Goal: Information Seeking & Learning: Learn about a topic

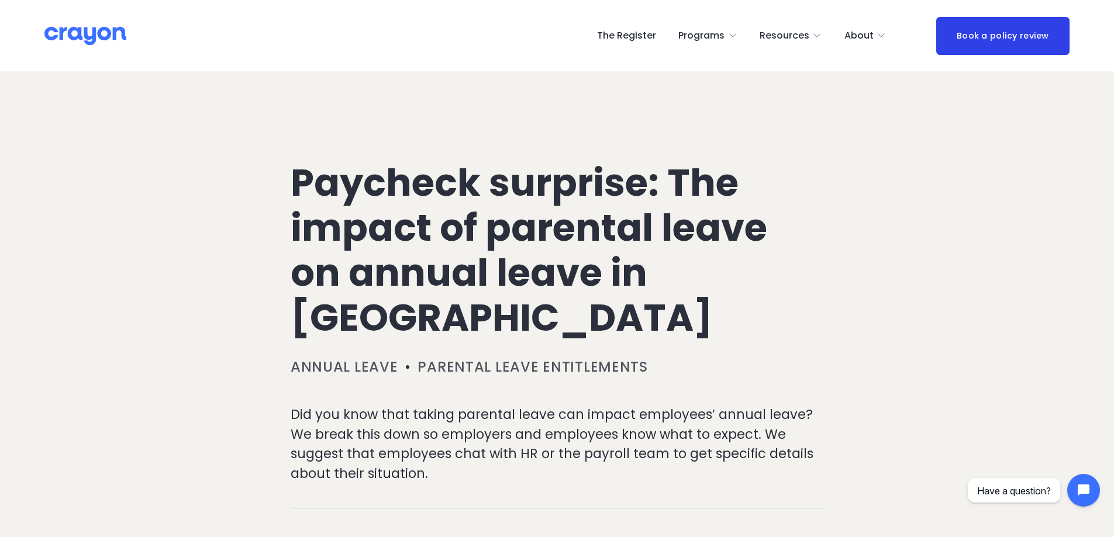
click at [393, 182] on h1 "Paycheck surprise: The impact of parental leave on annual leave in [GEOGRAPHIC_…" at bounding box center [557, 251] width 533 height 180
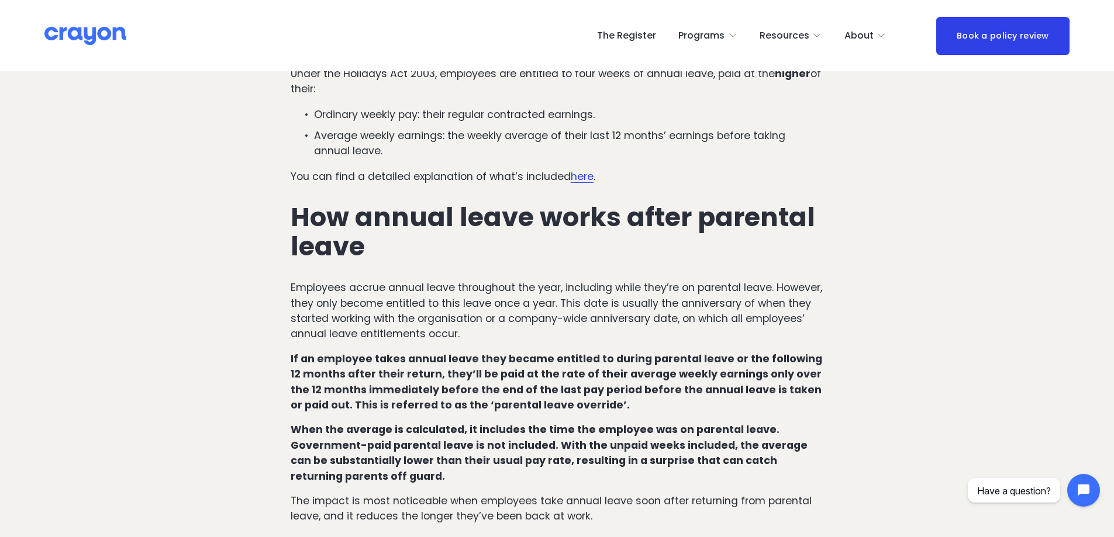
scroll to position [643, 0]
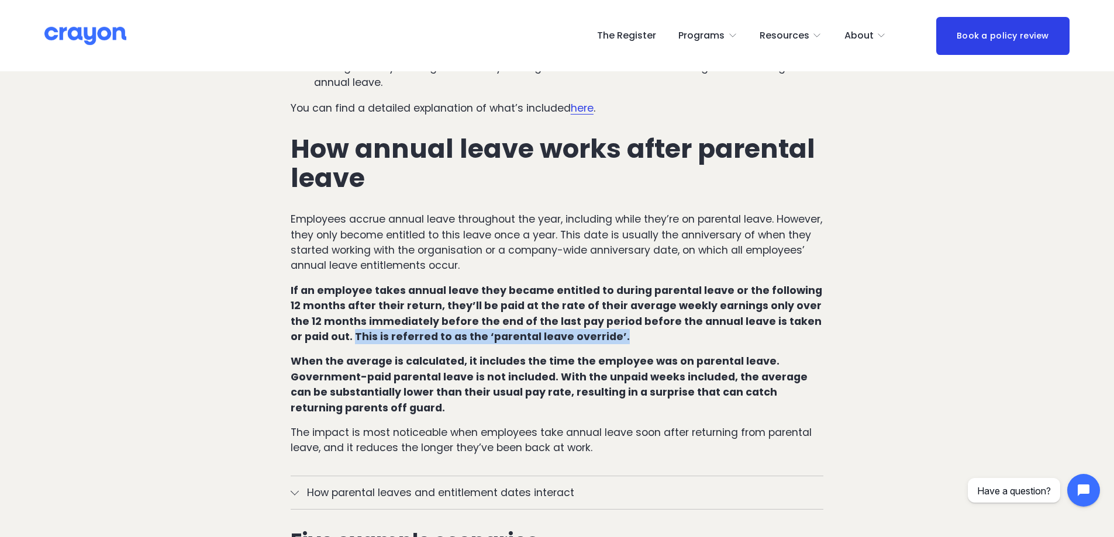
drag, startPoint x: 574, startPoint y: 306, endPoint x: 316, endPoint y: 312, distance: 257.9
click at [316, 312] on strong "If an employee takes annual leave they became entitled to during parental leave…" at bounding box center [558, 314] width 534 height 60
click at [693, 308] on p "If an employee takes annual leave they became entitled to during parental leave…" at bounding box center [557, 314] width 533 height 62
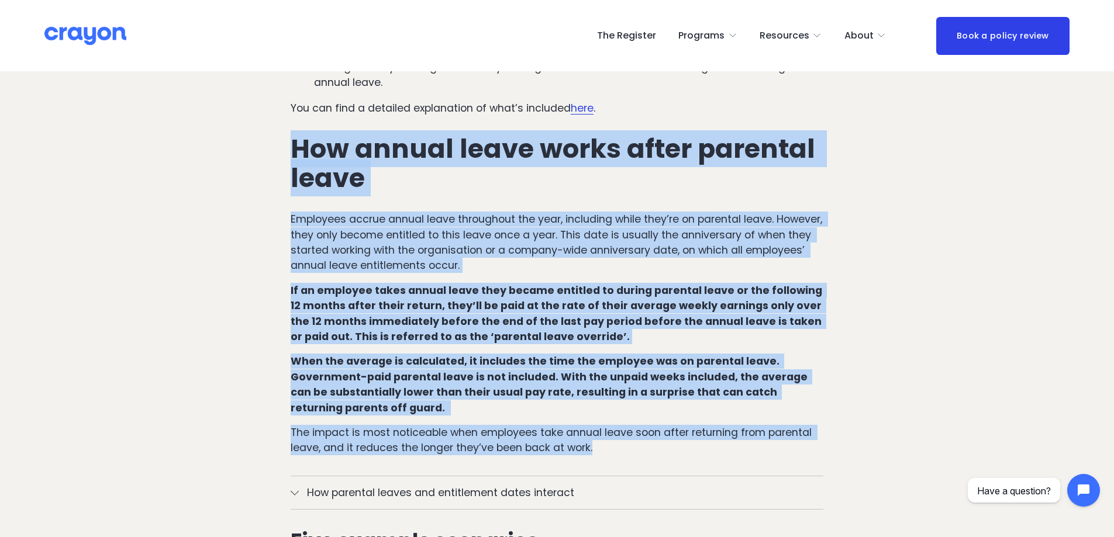
drag, startPoint x: 287, startPoint y: 113, endPoint x: 616, endPoint y: 433, distance: 459.5
click at [616, 433] on div "How annual leave works in [GEOGRAPHIC_DATA] under regular circumstances Under t…" at bounding box center [557, 173] width 553 height 585
copy div "Lor ipsumd sitam conse adipi elitsedd eiusm Temporinc utlabo etdolo magna aliqu…"
click at [477, 284] on strong "If an employee takes annual leave they became entitled to during parental leave…" at bounding box center [558, 314] width 534 height 60
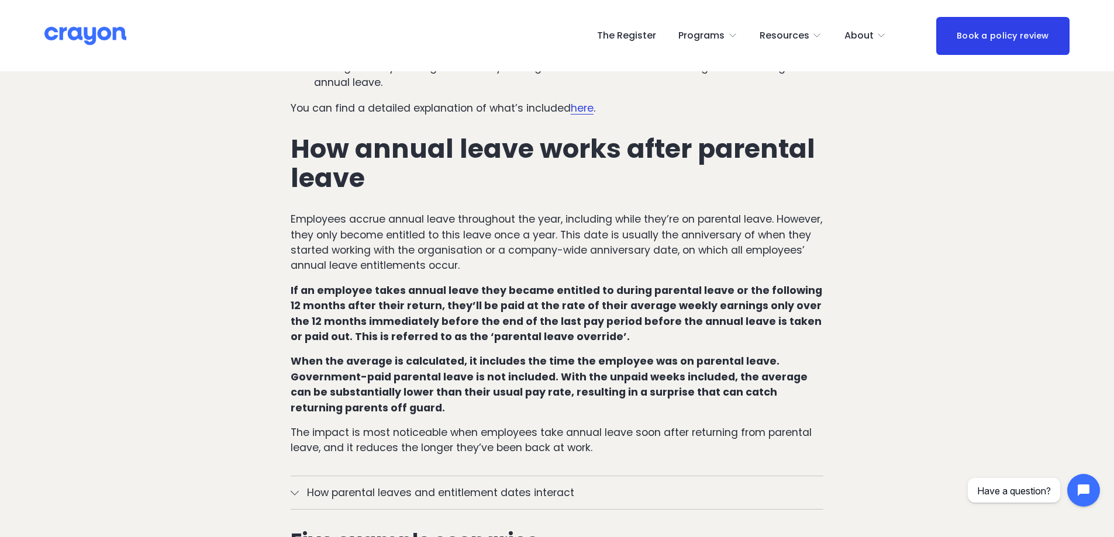
drag, startPoint x: 292, startPoint y: 257, endPoint x: 584, endPoint y: 306, distance: 295.3
click at [584, 306] on p "If an employee takes annual leave they became entitled to during parental leave…" at bounding box center [557, 314] width 533 height 62
copy strong "f an employee takes annual leave they became entitled to during parental leave …"
click at [725, 234] on p "Employees accrue annual leave throughout the year, including while they’re on p…" at bounding box center [557, 243] width 533 height 62
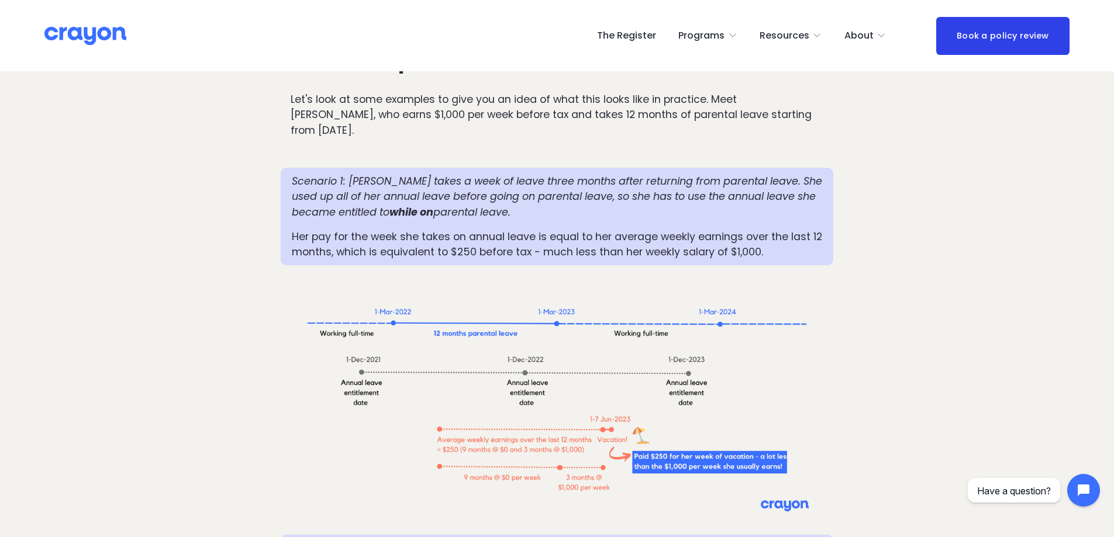
scroll to position [1170, 0]
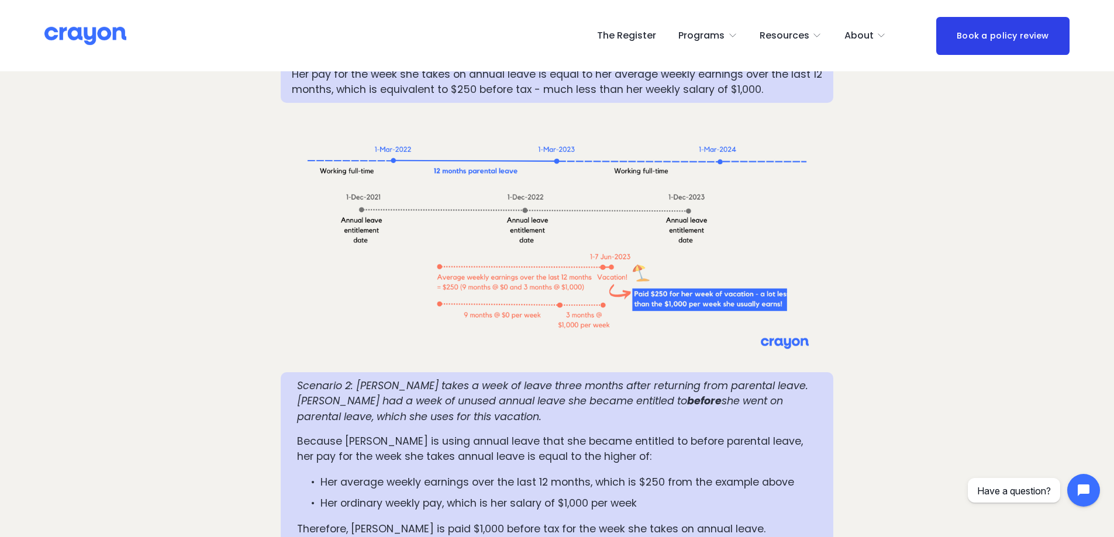
scroll to position [1287, 0]
click at [531, 378] on em "Scenario 2: [PERSON_NAME] takes a week of leave three months after returning fr…" at bounding box center [554, 392] width 514 height 29
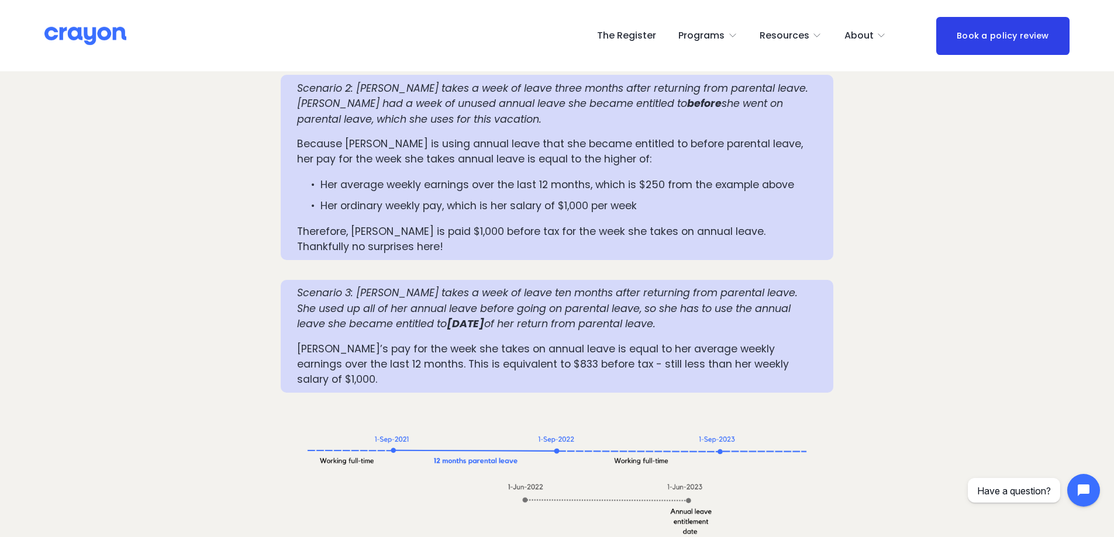
scroll to position [1637, 0]
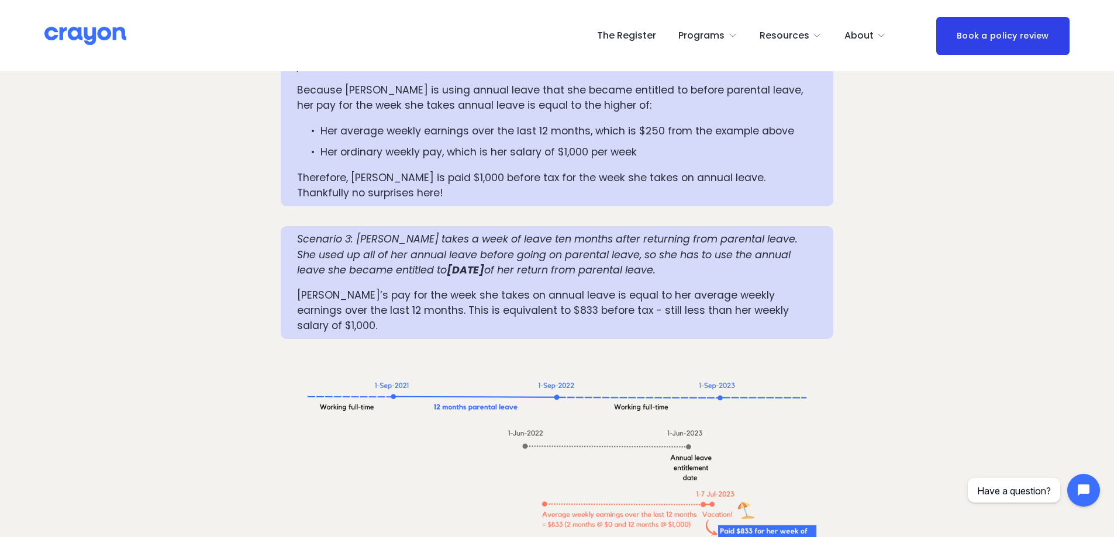
click at [676, 232] on p "Scenario 3: [PERSON_NAME] takes a week of leave ten months after returning from…" at bounding box center [557, 255] width 520 height 46
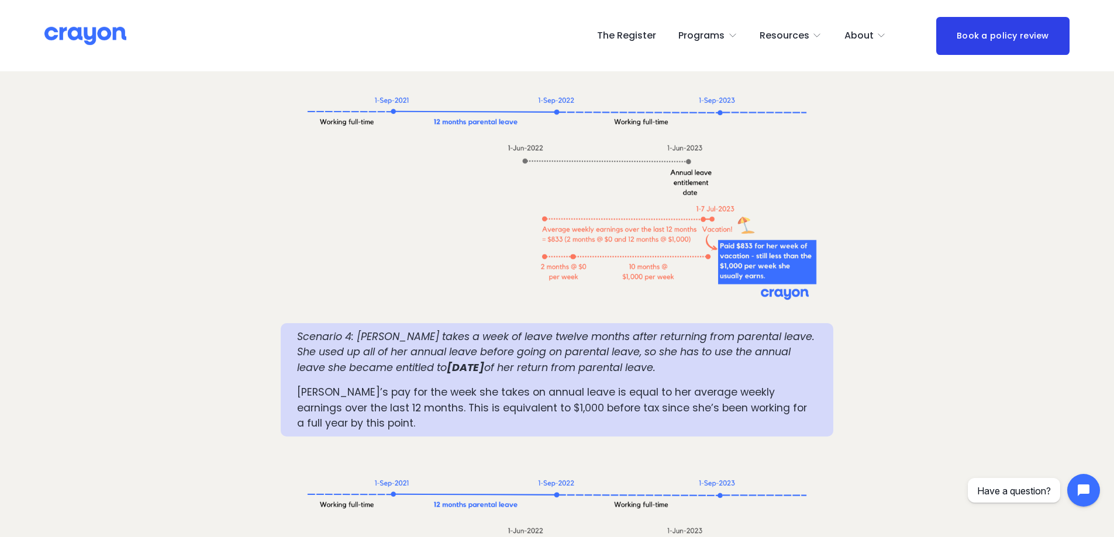
scroll to position [1930, 0]
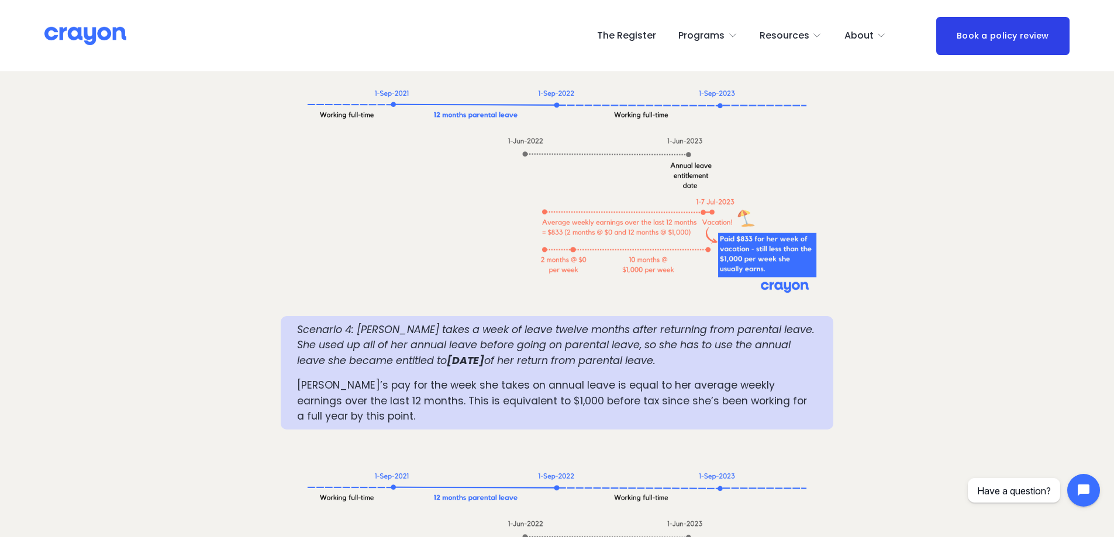
click at [475, 322] on div "Scenario 4: [PERSON_NAME] takes a week of leave twelve months after returning f…" at bounding box center [557, 373] width 520 height 102
click at [630, 378] on p "[PERSON_NAME]’s pay for the week she takes on annual leave is equal to her aver…" at bounding box center [557, 401] width 520 height 46
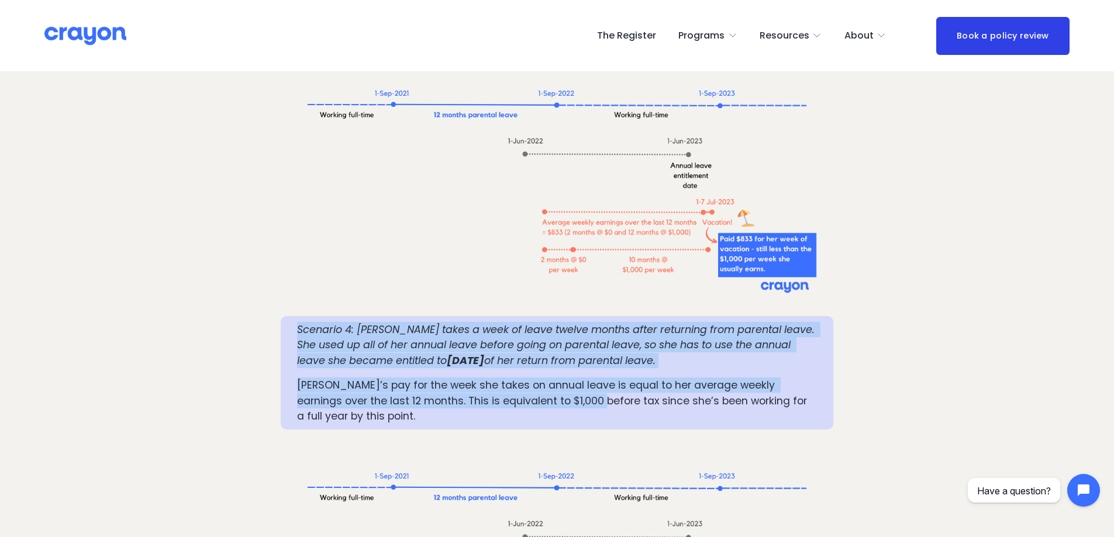
drag, startPoint x: 300, startPoint y: 265, endPoint x: 441, endPoint y: 335, distance: 157.2
click at [563, 345] on div "Scenario 4: [PERSON_NAME] takes a week of leave twelve months after returning f…" at bounding box center [557, 373] width 520 height 102
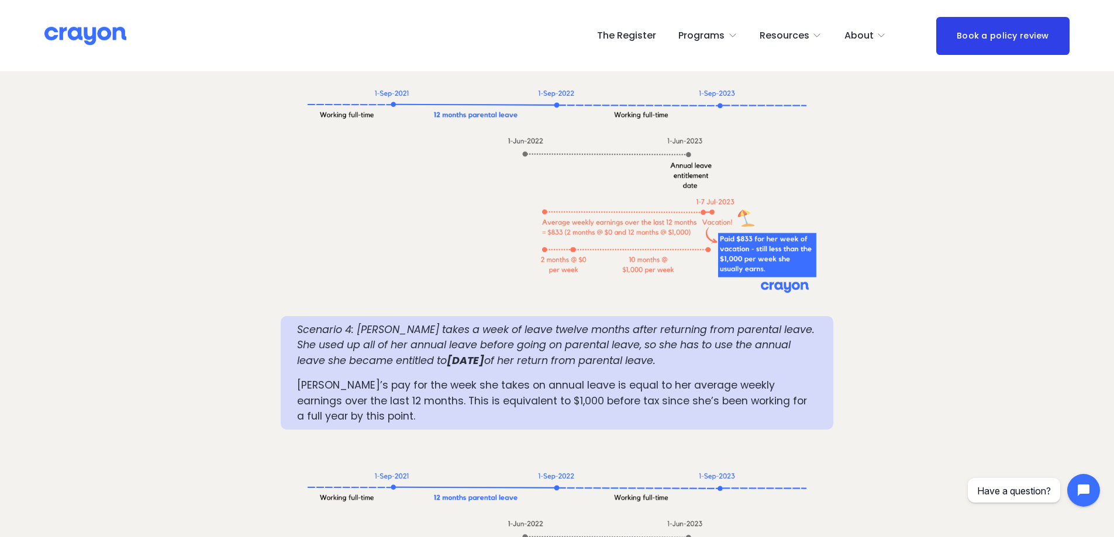
drag, startPoint x: 416, startPoint y: 360, endPoint x: 407, endPoint y: 351, distance: 12.4
click at [416, 378] on p "[PERSON_NAME]’s pay for the week she takes on annual leave is equal to her aver…" at bounding box center [557, 401] width 520 height 46
click at [670, 322] on p "Scenario 4: [PERSON_NAME] takes a week of leave twelve months after returning f…" at bounding box center [557, 345] width 520 height 46
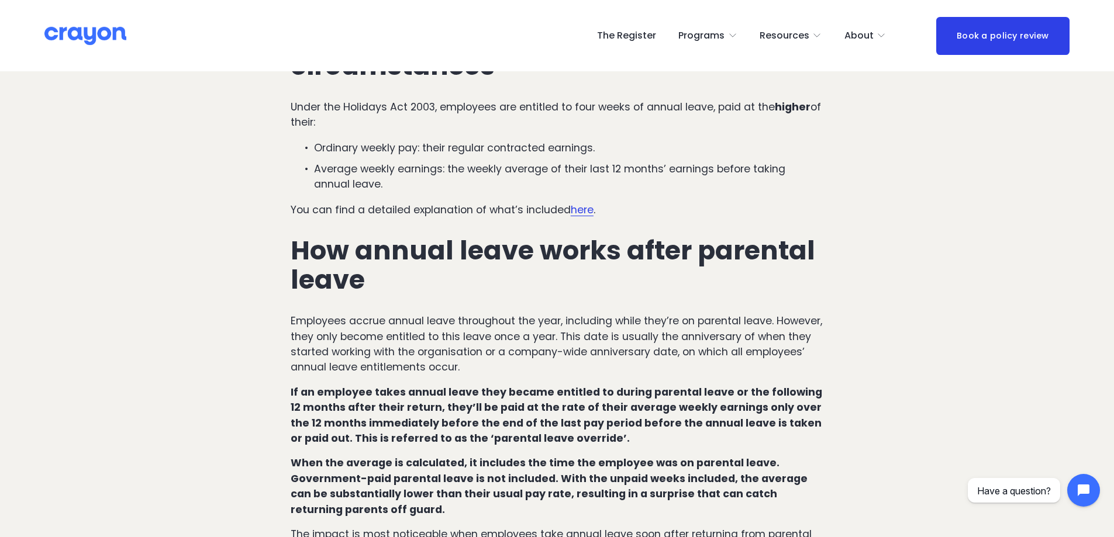
scroll to position [526, 0]
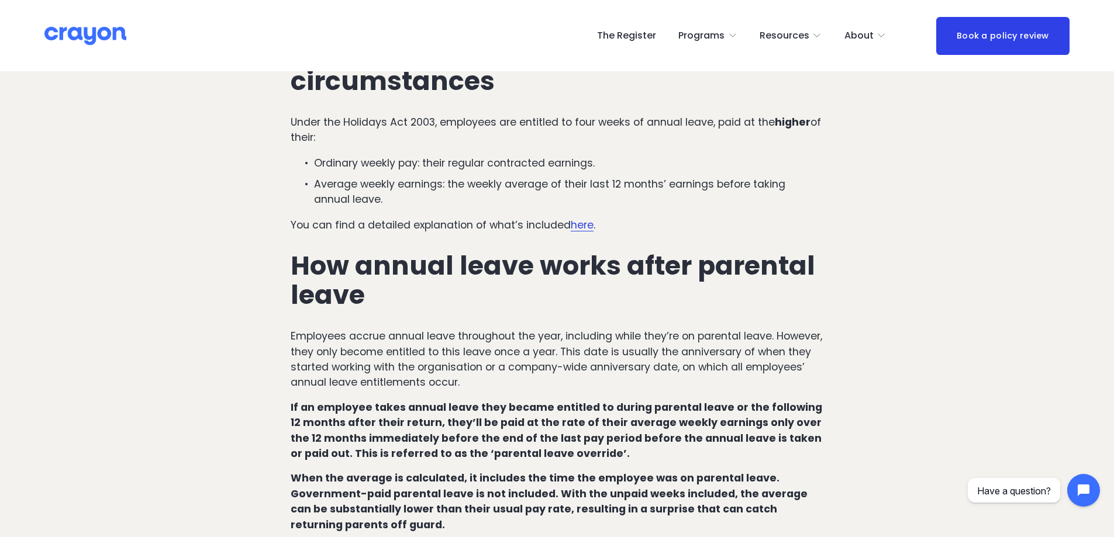
click at [560, 349] on p "Employees accrue annual leave throughout the year, including while they’re on p…" at bounding box center [557, 360] width 533 height 62
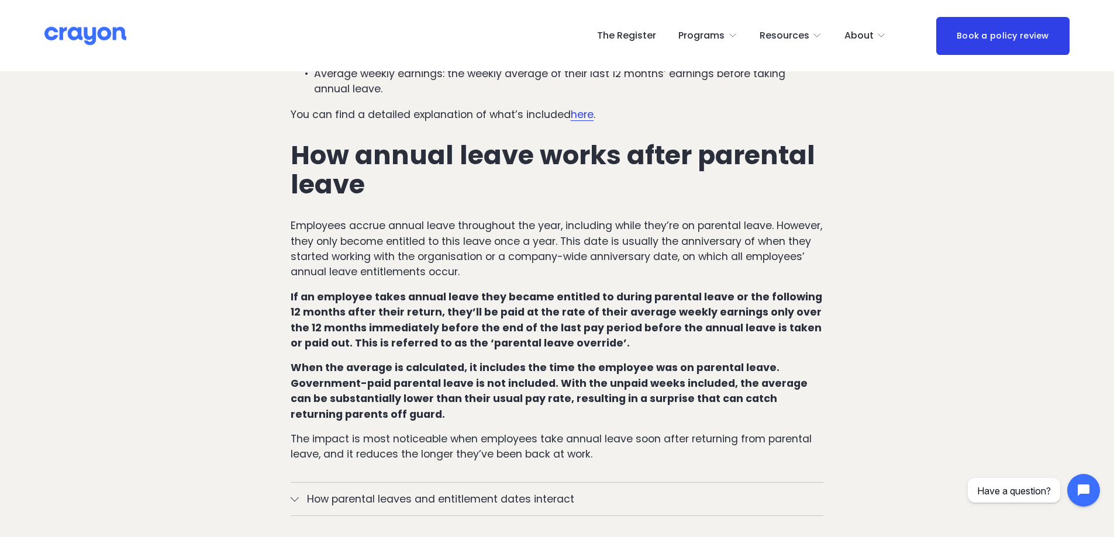
scroll to position [643, 0]
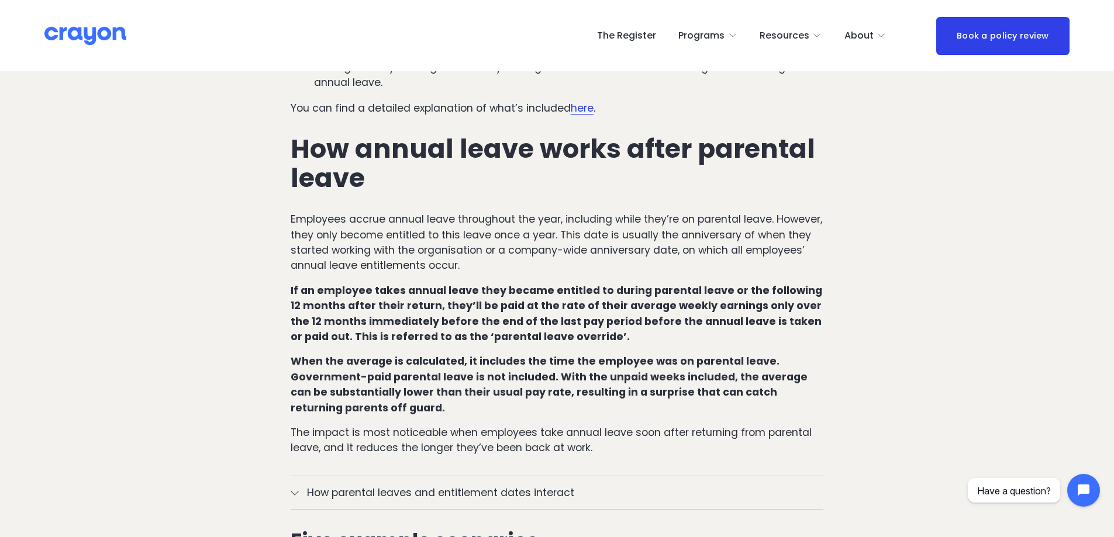
click at [705, 284] on strong "If an employee takes annual leave they became entitled to during parental leave…" at bounding box center [558, 314] width 534 height 60
click at [573, 296] on strong "If an employee takes annual leave they became entitled to during parental leave…" at bounding box center [558, 314] width 534 height 60
click at [656, 293] on strong "If an employee takes annual leave they became entitled to during parental leave…" at bounding box center [558, 314] width 534 height 60
click at [656, 294] on strong "If an employee takes annual leave they became entitled to during parental leave…" at bounding box center [558, 314] width 534 height 60
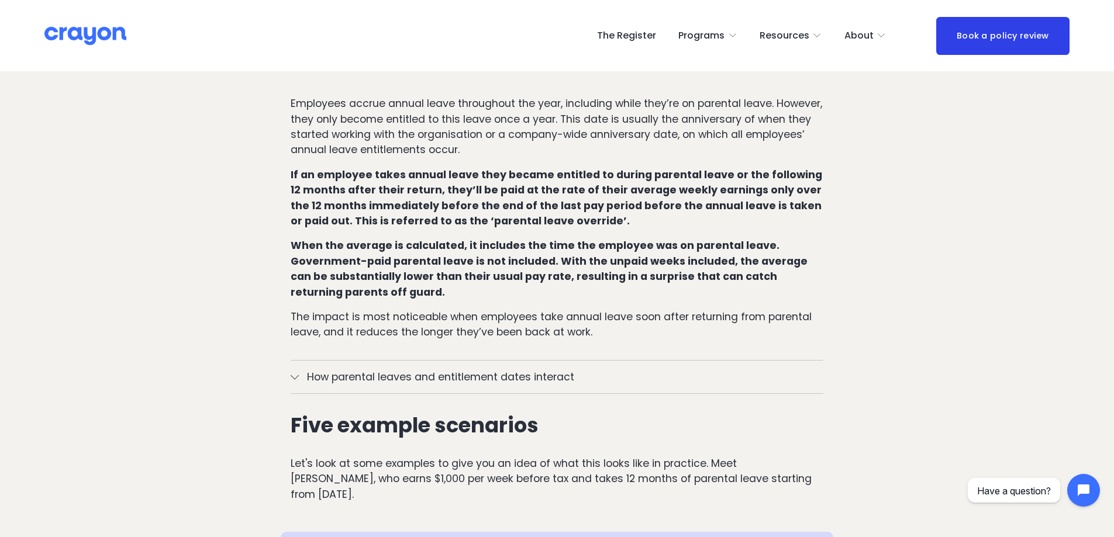
scroll to position [760, 0]
click at [445, 260] on p "When the average is calculated, it includes the time the employee was on parent…" at bounding box center [557, 268] width 533 height 62
click at [425, 254] on p "When the average is calculated, it includes the time the employee was on parent…" at bounding box center [557, 268] width 533 height 62
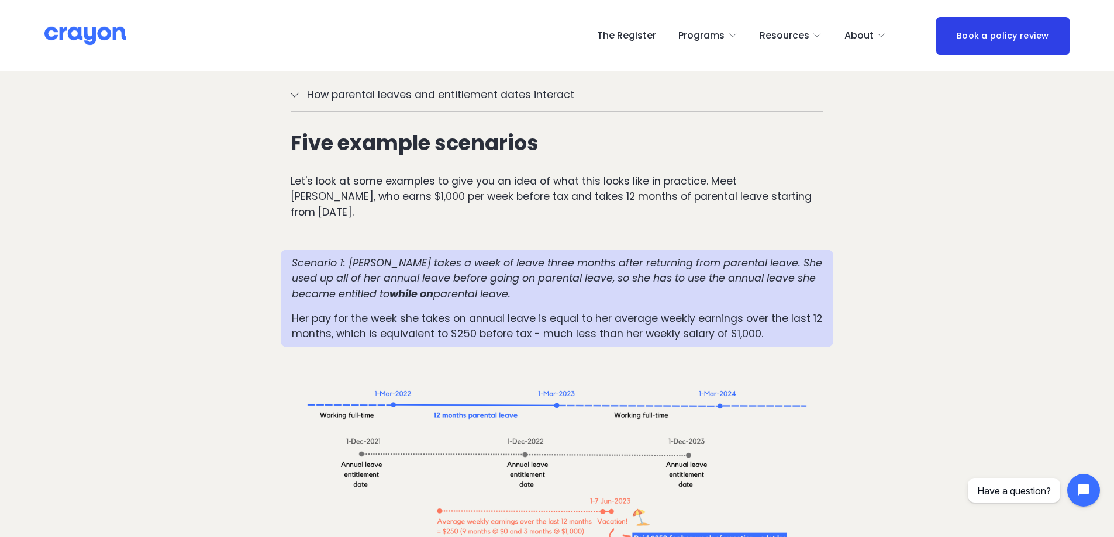
scroll to position [1053, 0]
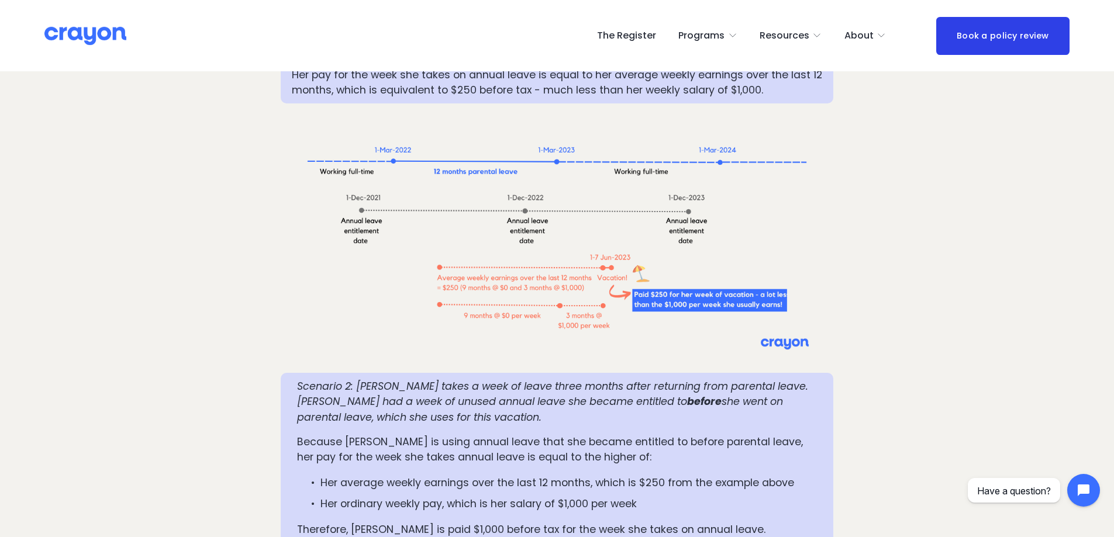
scroll to position [1287, 0]
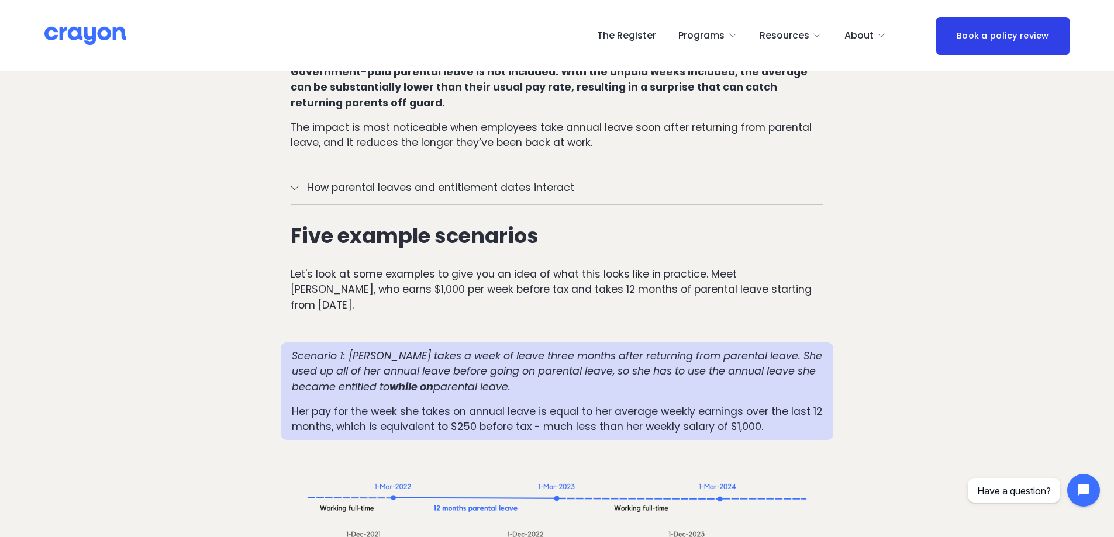
scroll to position [936, 0]
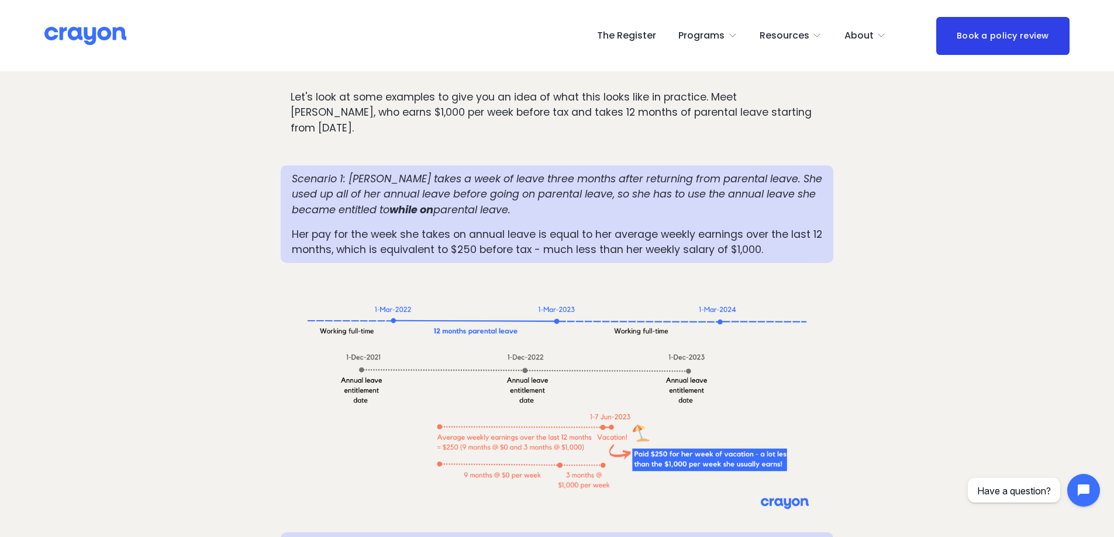
scroll to position [1170, 0]
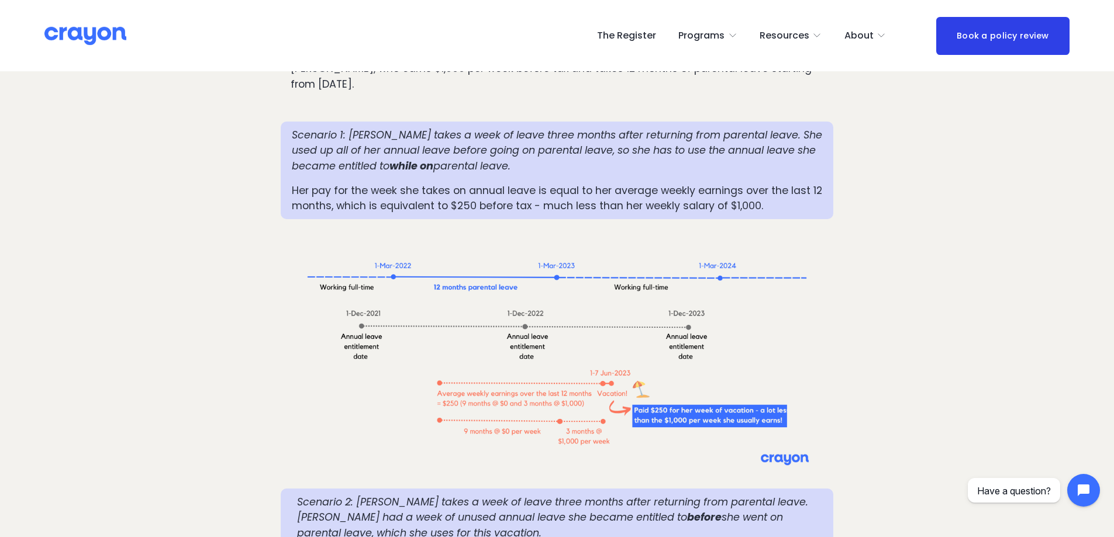
click at [787, 280] on div at bounding box center [557, 354] width 533 height 250
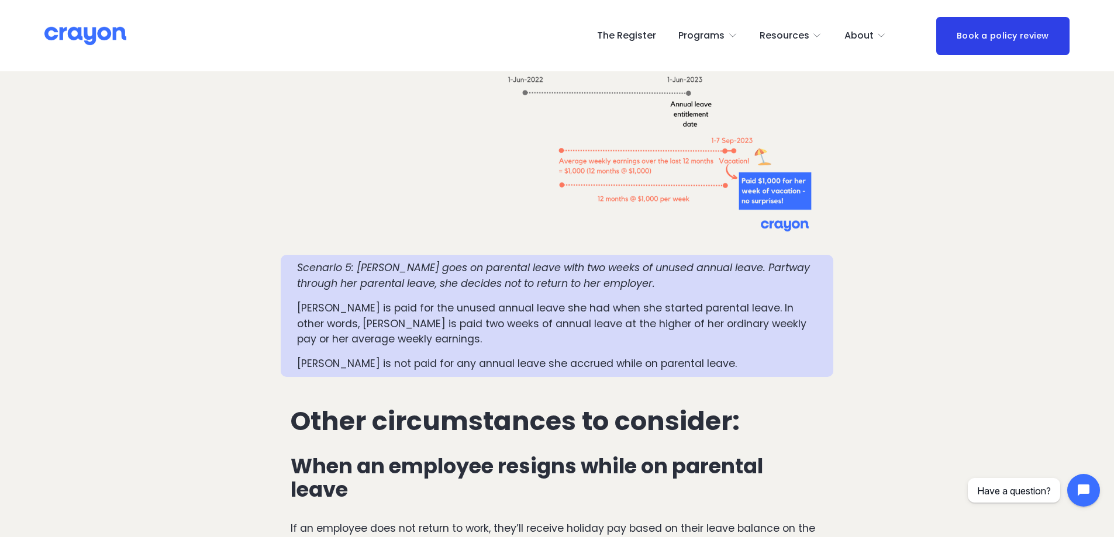
scroll to position [2222, 0]
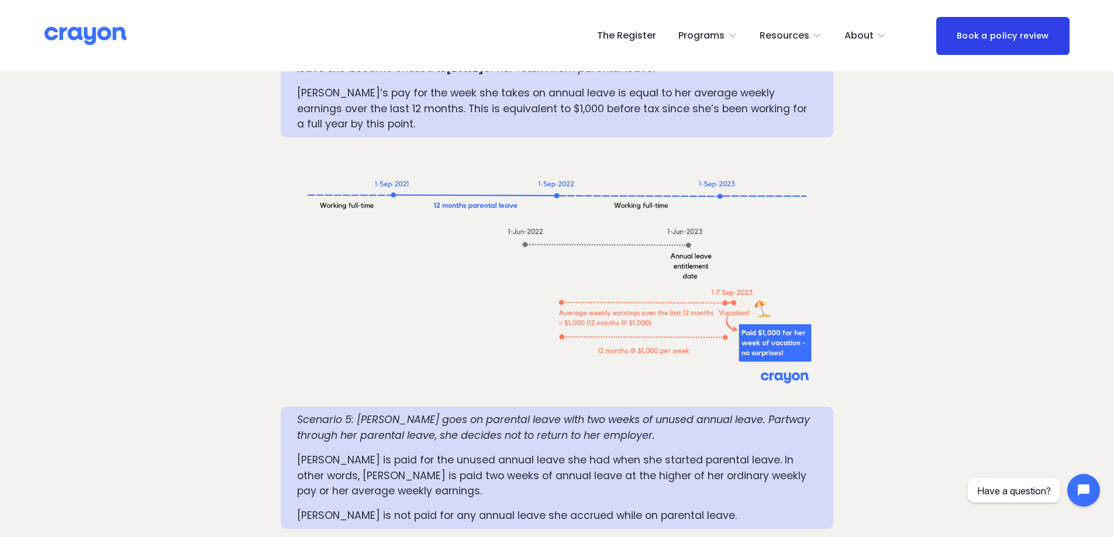
click at [435, 453] on p "[PERSON_NAME] is paid for the unused annual leave she had when she started pare…" at bounding box center [557, 476] width 520 height 46
click at [384, 453] on p "[PERSON_NAME] is paid for the unused annual leave she had when she started pare…" at bounding box center [557, 476] width 520 height 46
drag, startPoint x: 600, startPoint y: 438, endPoint x: 686, endPoint y: 436, distance: 86.0
click at [601, 453] on p "[PERSON_NAME] is paid for the unused annual leave she had when she started pare…" at bounding box center [557, 476] width 520 height 46
click at [449, 453] on p "[PERSON_NAME] is paid for the unused annual leave she had when she started pare…" at bounding box center [557, 476] width 520 height 46
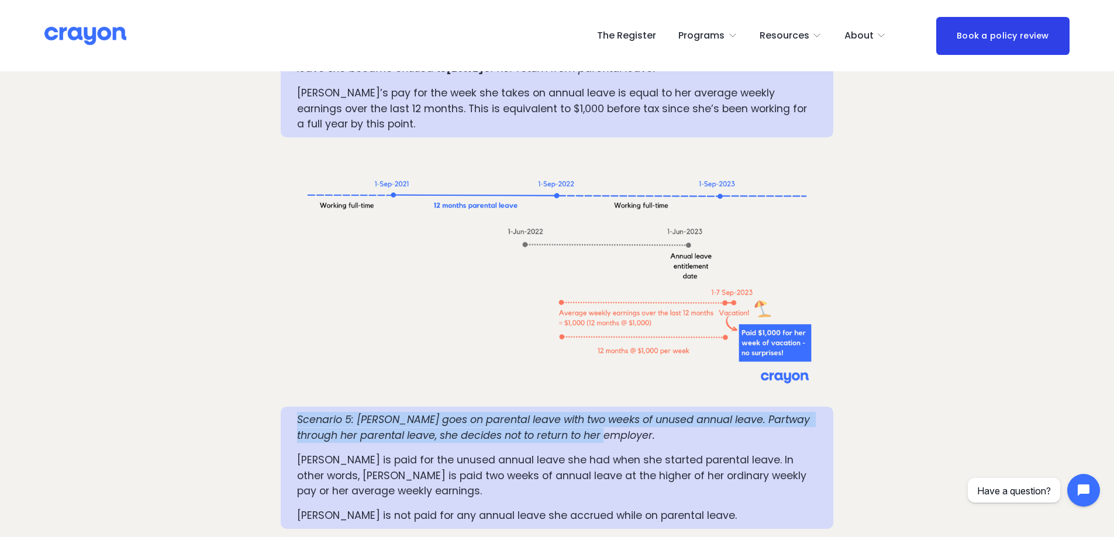
drag, startPoint x: 298, startPoint y: 359, endPoint x: 625, endPoint y: 377, distance: 327.4
click at [625, 412] on p "Scenario 5: [PERSON_NAME] goes on parental leave with two weeks of unused annua…" at bounding box center [557, 427] width 520 height 31
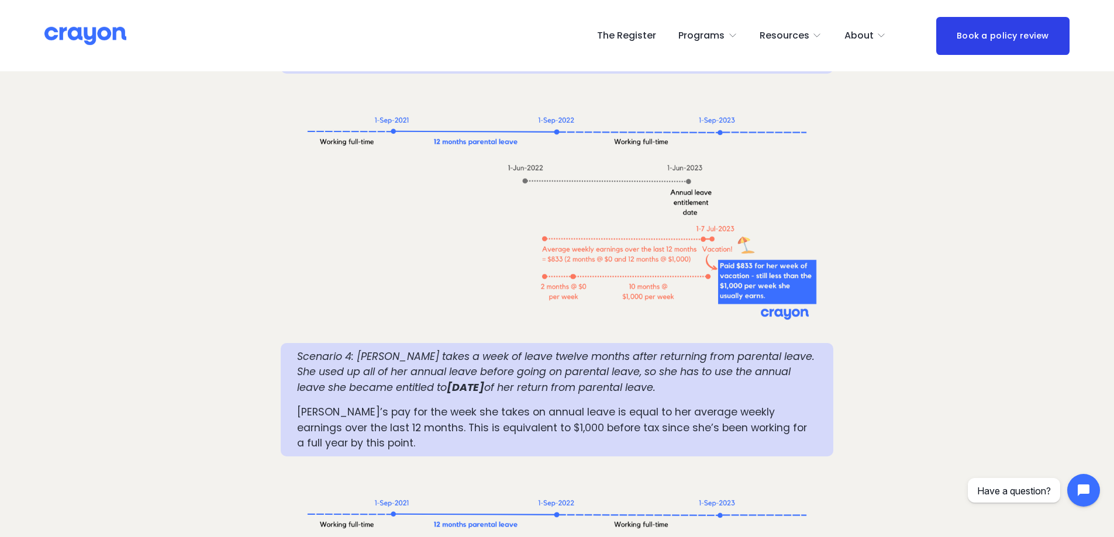
scroll to position [1871, 0]
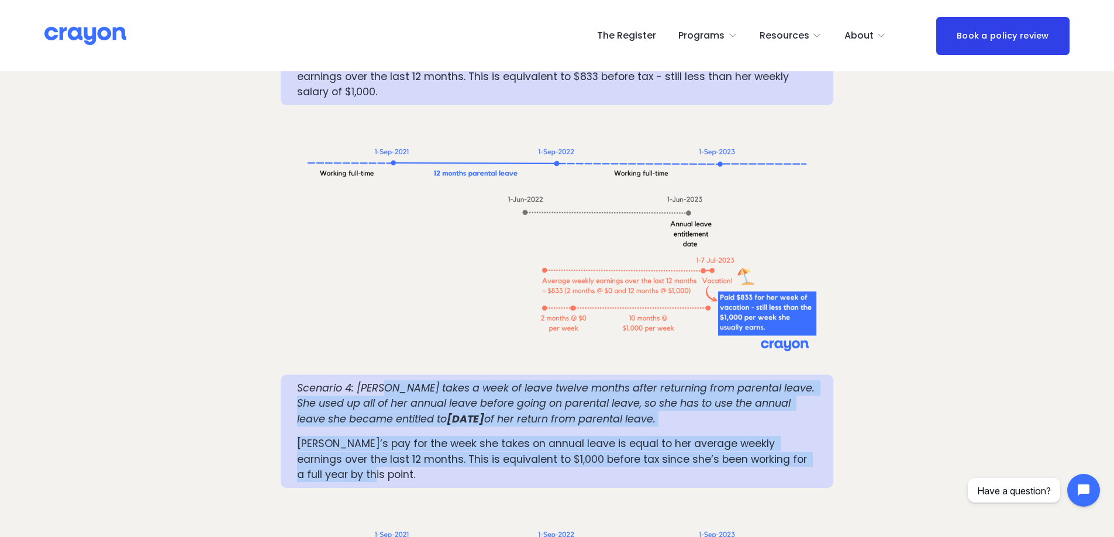
drag, startPoint x: 382, startPoint y: 327, endPoint x: 691, endPoint y: 416, distance: 321.9
click at [691, 416] on div "Scenario 4: [PERSON_NAME] takes a week of leave twelve months after returning f…" at bounding box center [557, 432] width 520 height 102
copy div "akes a week of leave twelve months after returning from parental leave. She use…"
click at [504, 436] on p "[PERSON_NAME]’s pay for the week she takes on annual leave is equal to her aver…" at bounding box center [557, 459] width 520 height 46
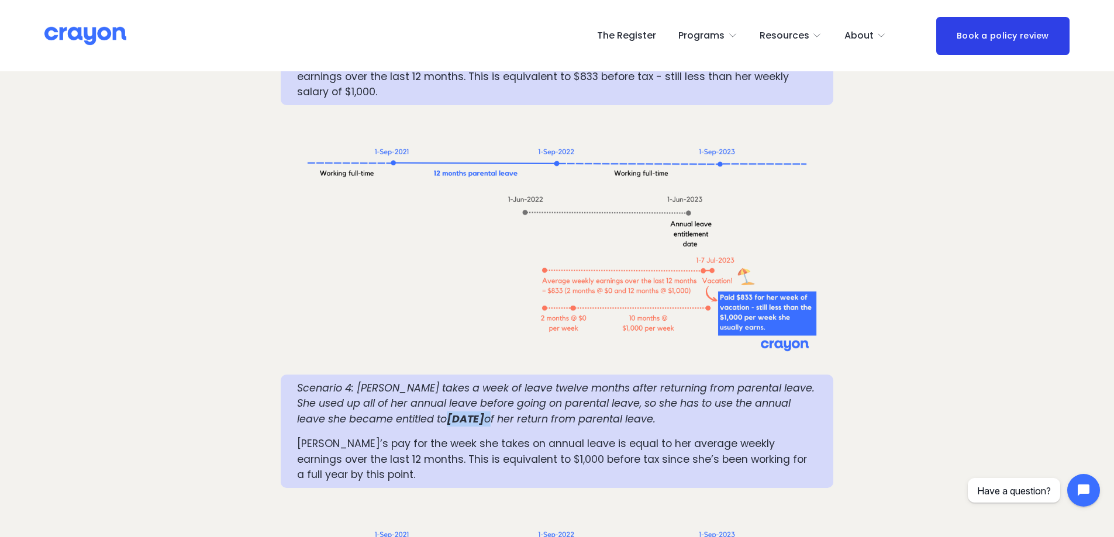
drag, startPoint x: 399, startPoint y: 361, endPoint x: 496, endPoint y: 365, distance: 96.6
click at [496, 381] on p "Scenario 4: [PERSON_NAME] takes a week of leave twelve months after returning f…" at bounding box center [557, 404] width 520 height 46
click at [367, 214] on div at bounding box center [557, 240] width 533 height 250
click at [453, 225] on div at bounding box center [557, 240] width 533 height 250
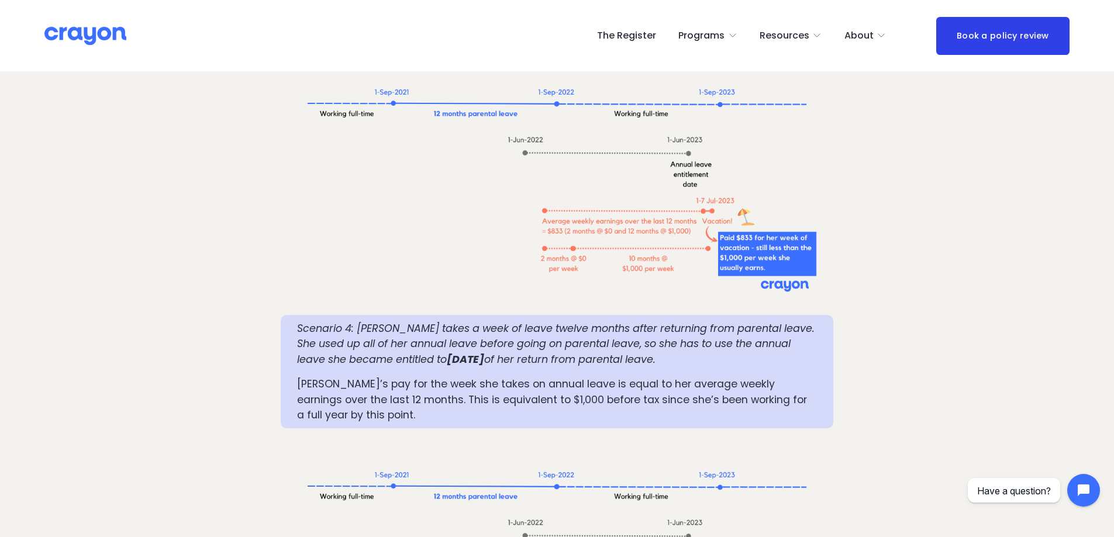
scroll to position [1930, 0]
click at [804, 207] on div at bounding box center [557, 182] width 533 height 250
click at [433, 248] on div at bounding box center [557, 182] width 553 height 270
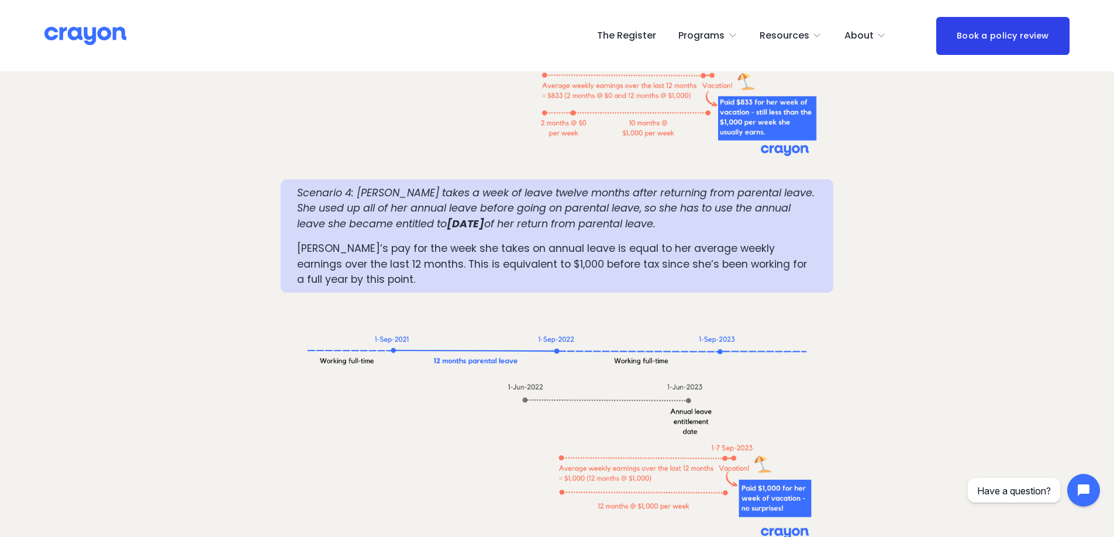
scroll to position [2105, 0]
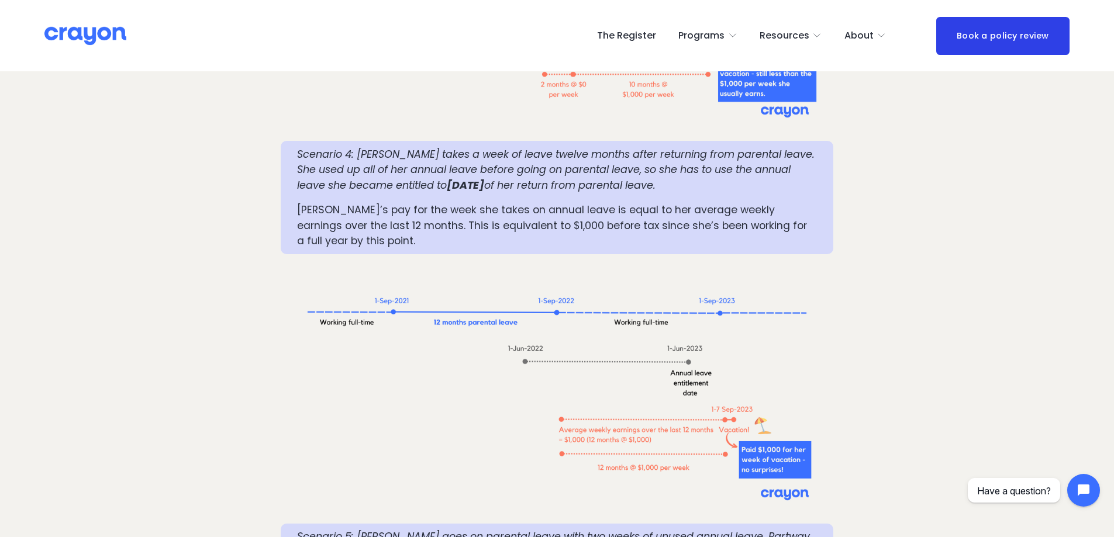
click at [406, 437] on div at bounding box center [557, 389] width 533 height 250
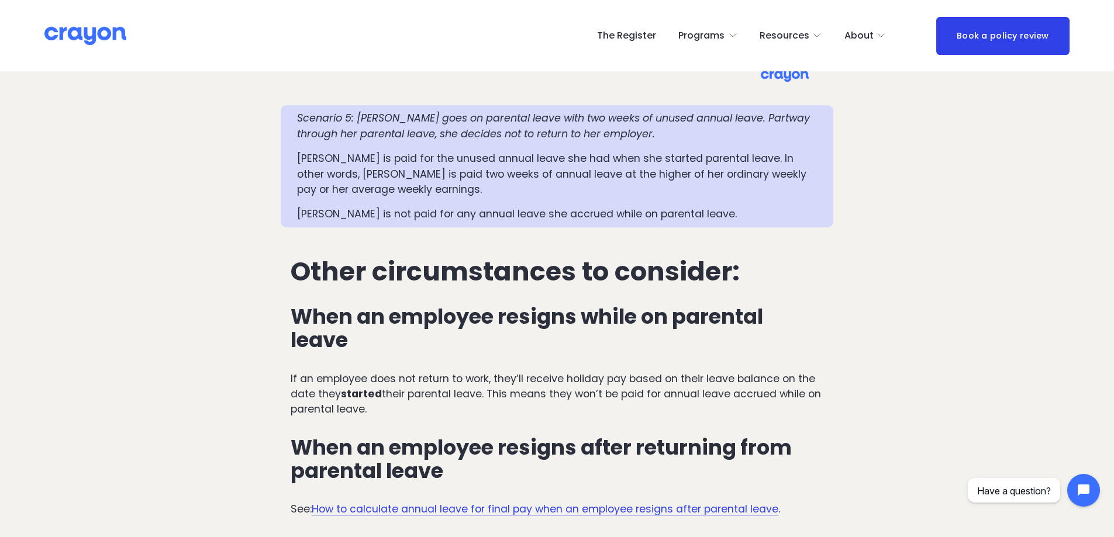
scroll to position [2573, 0]
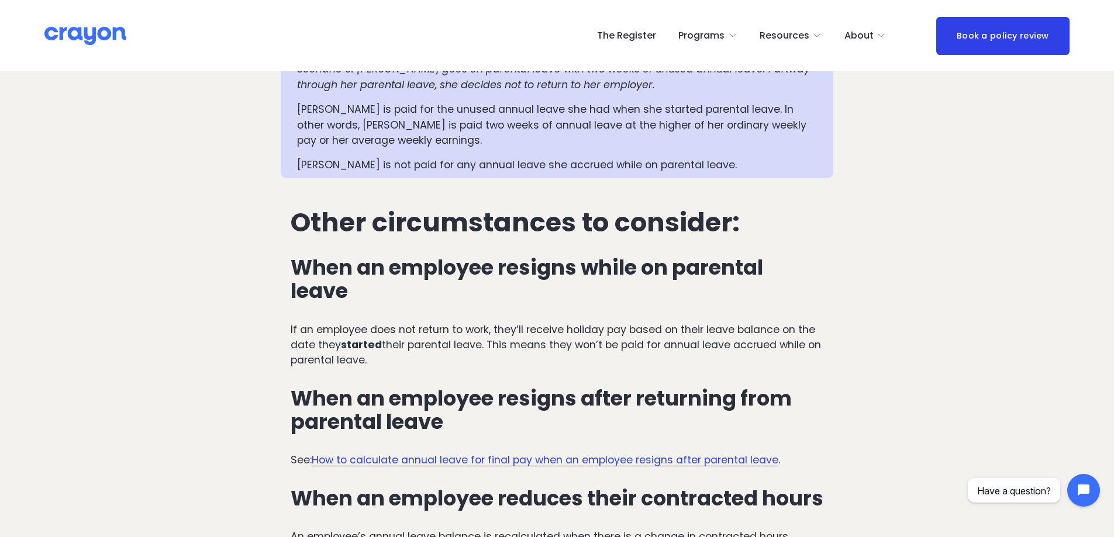
click at [488, 387] on h3 "When an employee resigns after returning from parental leave" at bounding box center [557, 410] width 533 height 47
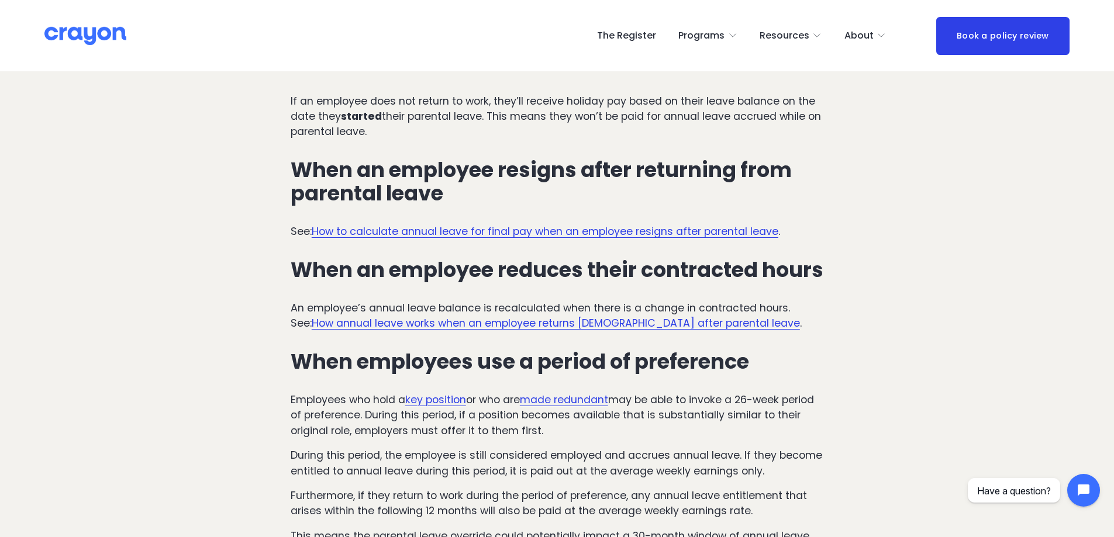
scroll to position [2807, 0]
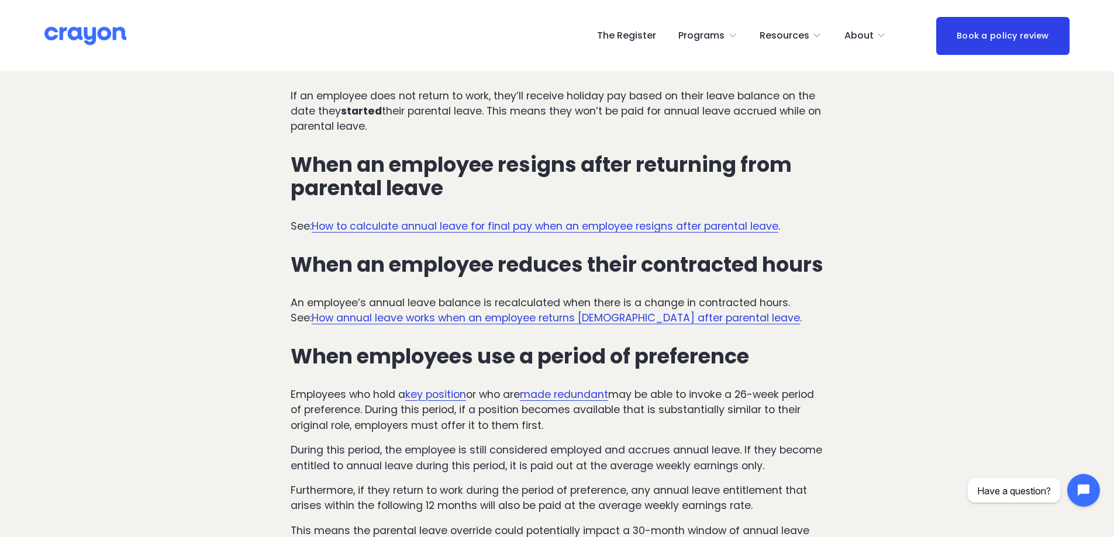
click at [504, 345] on h3 "When employees use a period of preference" at bounding box center [557, 356] width 533 height 23
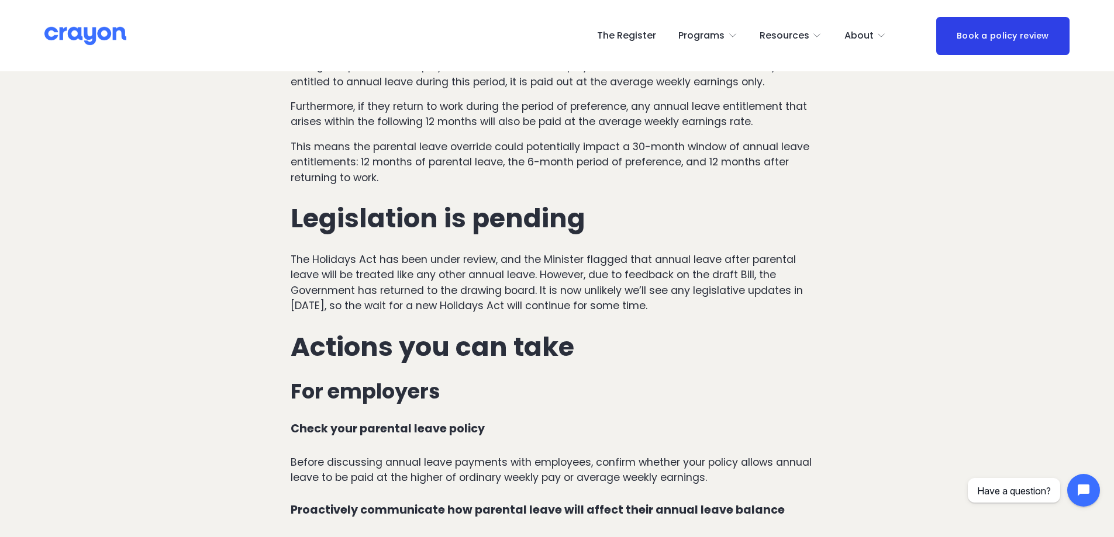
scroll to position [3216, 0]
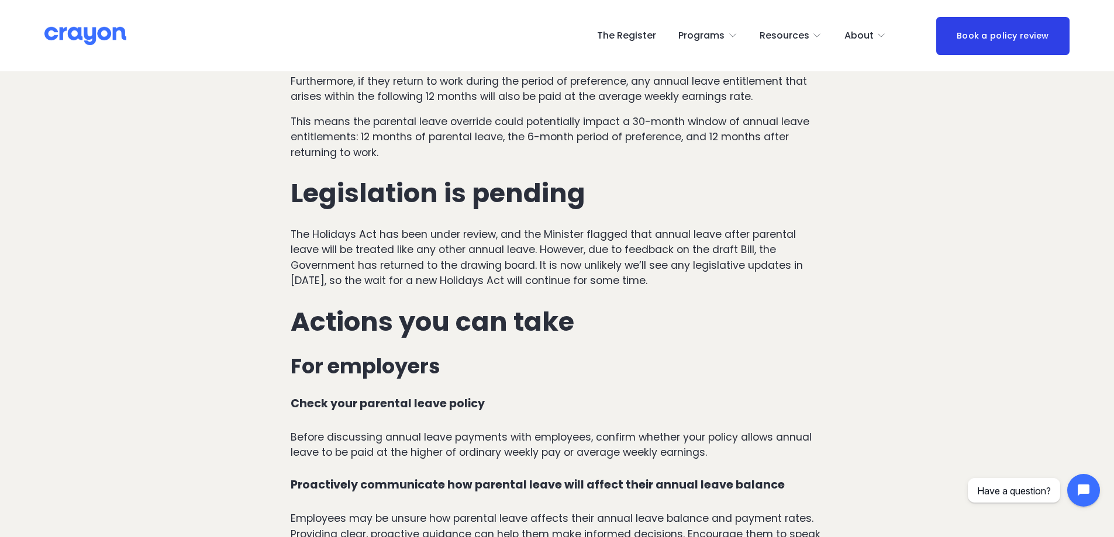
click at [578, 313] on div "Other circumstances to consider: When an employee resigns while on parental lea…" at bounding box center [557, 305] width 533 height 1480
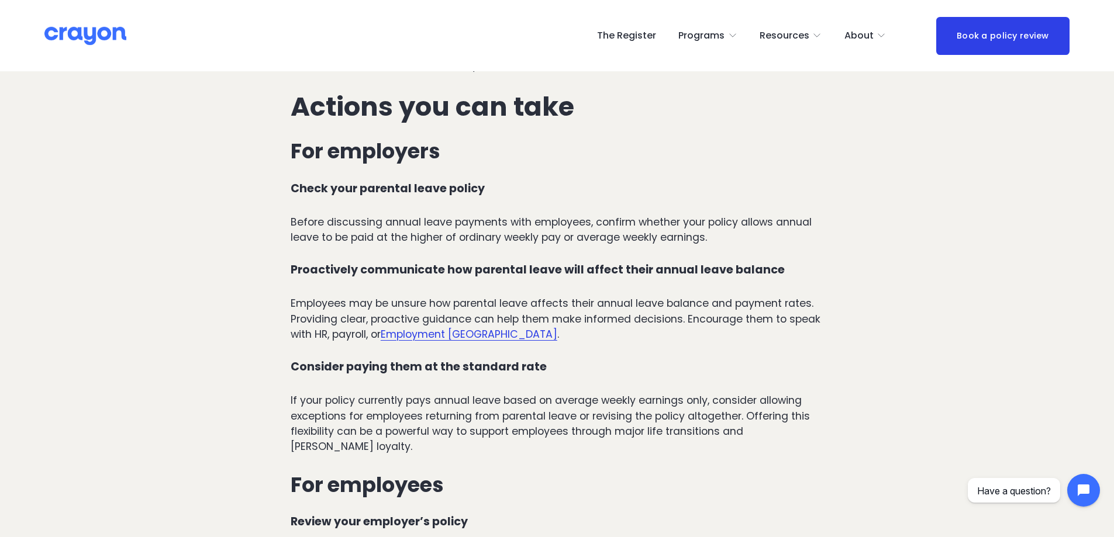
scroll to position [3450, 0]
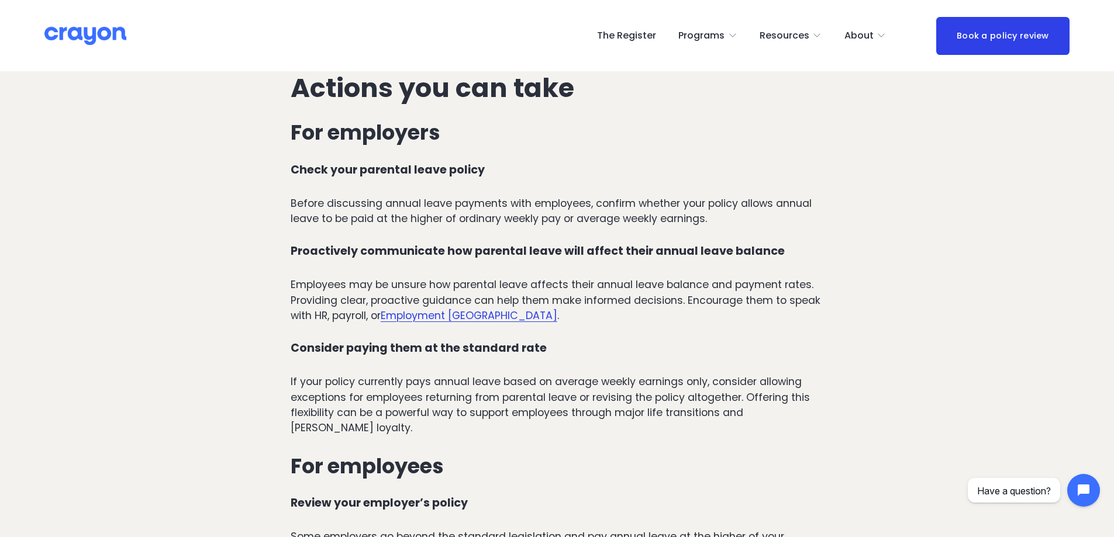
click at [599, 301] on div "Other circumstances to consider: When an employee resigns while on parental lea…" at bounding box center [557, 71] width 533 height 1480
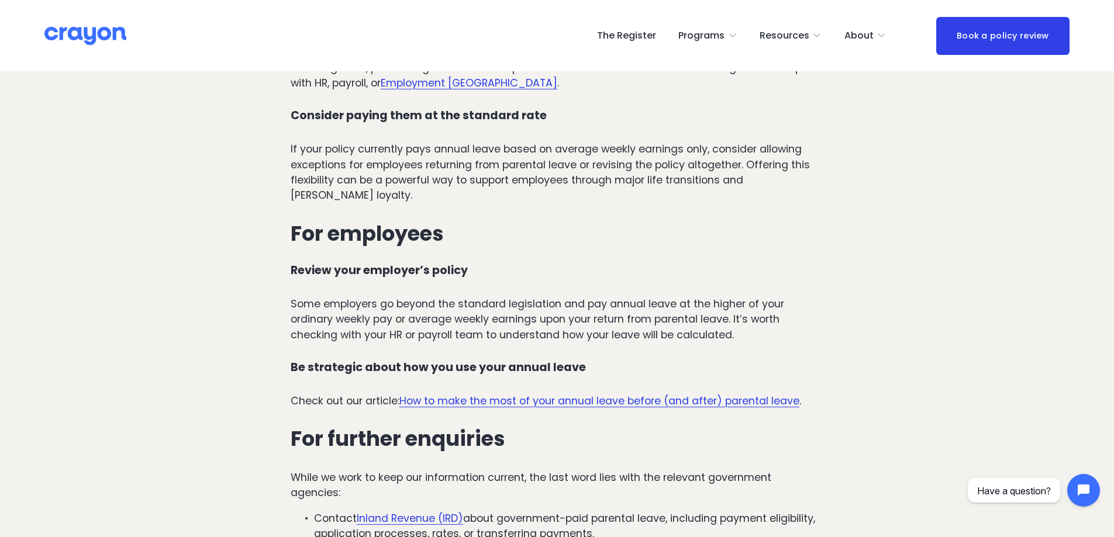
scroll to position [3684, 0]
click at [566, 393] on link "How to make the most of your annual leave before (and after) parental leave" at bounding box center [599, 400] width 400 height 14
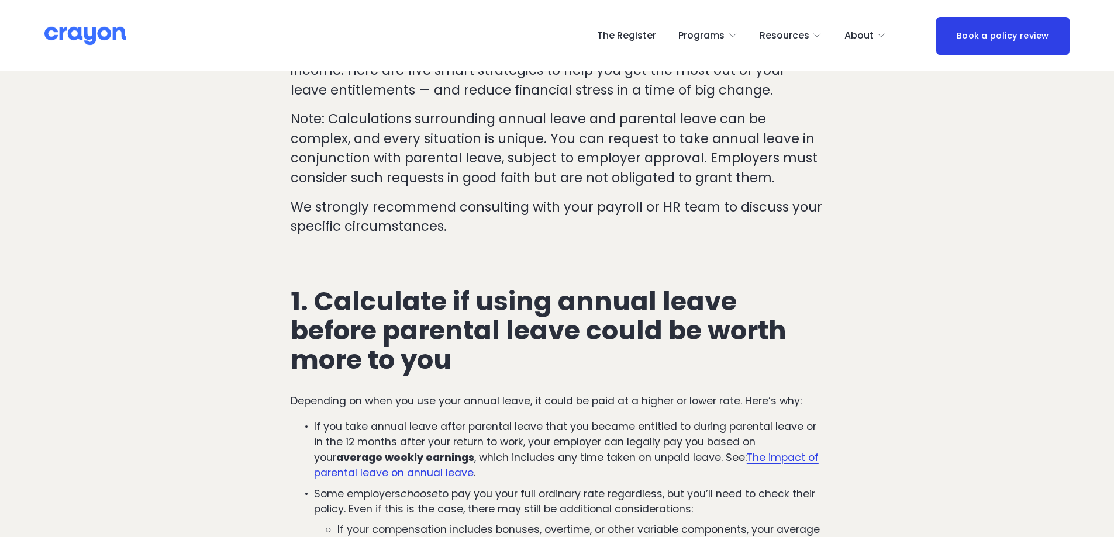
scroll to position [292, 0]
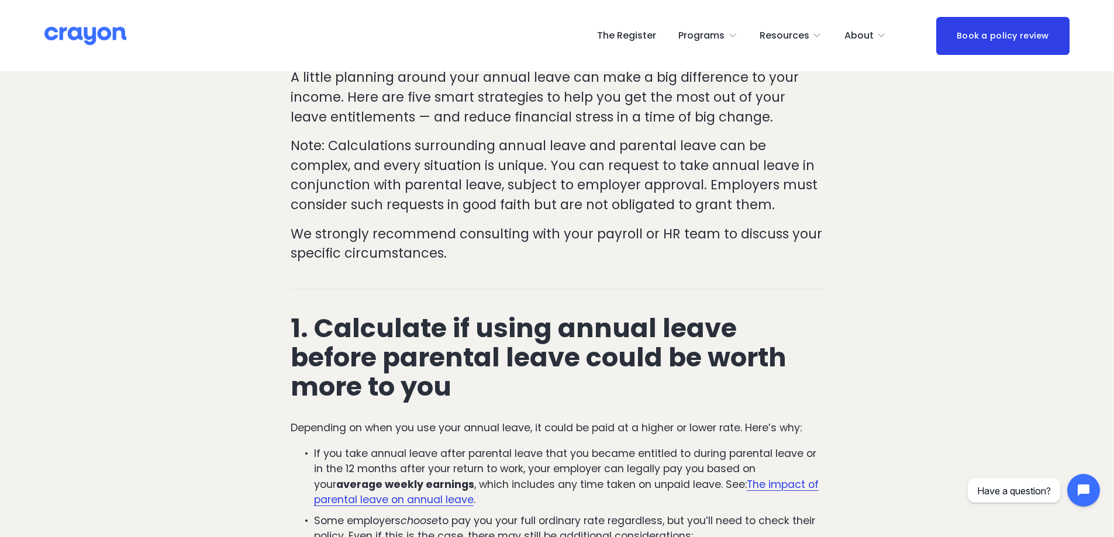
click at [501, 374] on h2 "1. Calculate if using annual leave before parental leave could be worth more to…" at bounding box center [557, 358] width 533 height 88
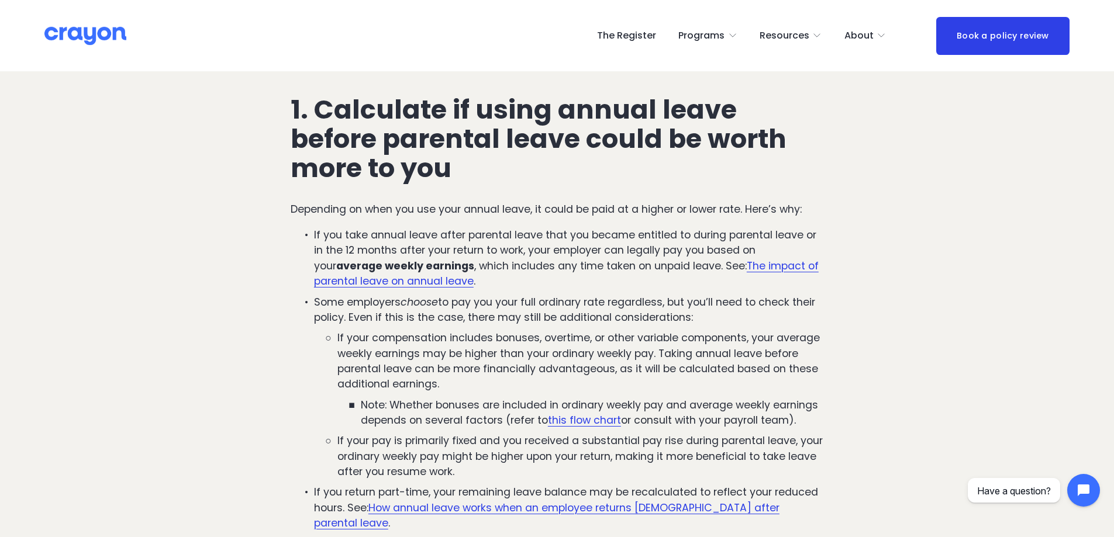
scroll to position [585, 0]
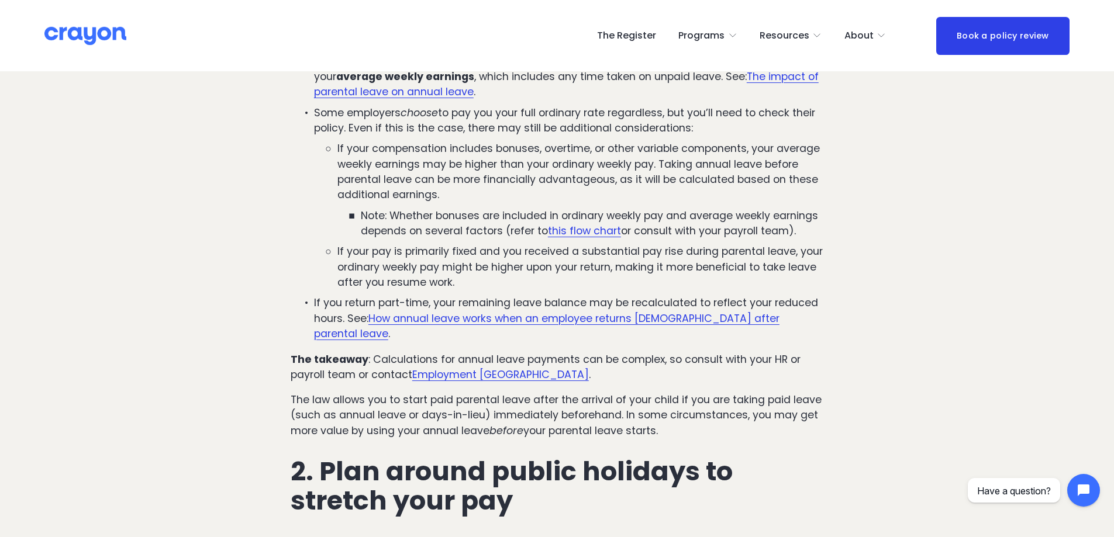
scroll to position [702, 0]
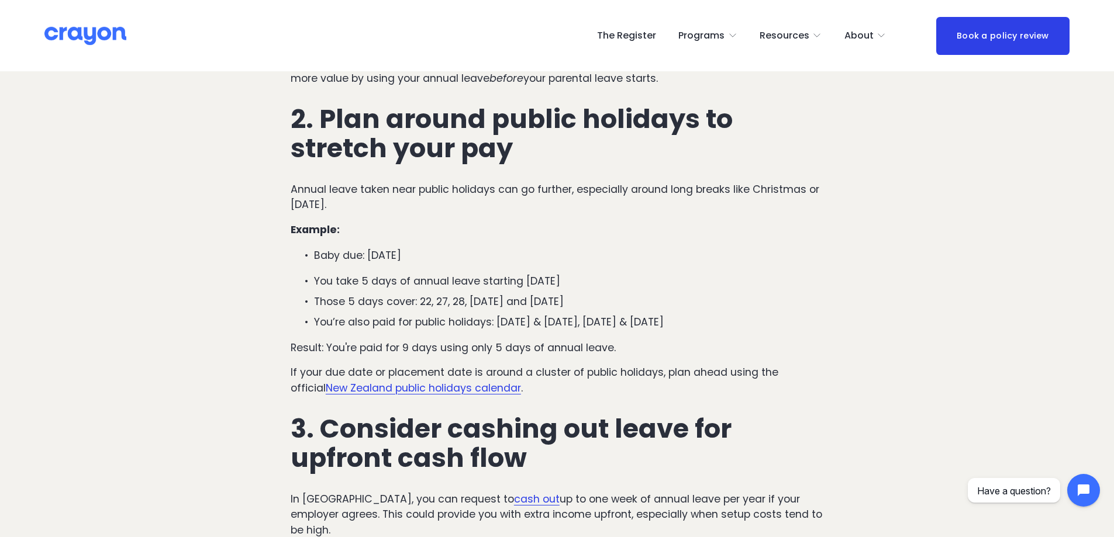
scroll to position [1053, 0]
click at [725, 295] on p "Those 5 days cover: 22, 27, 28, 29 Dec and 3 Jan" at bounding box center [568, 302] width 509 height 15
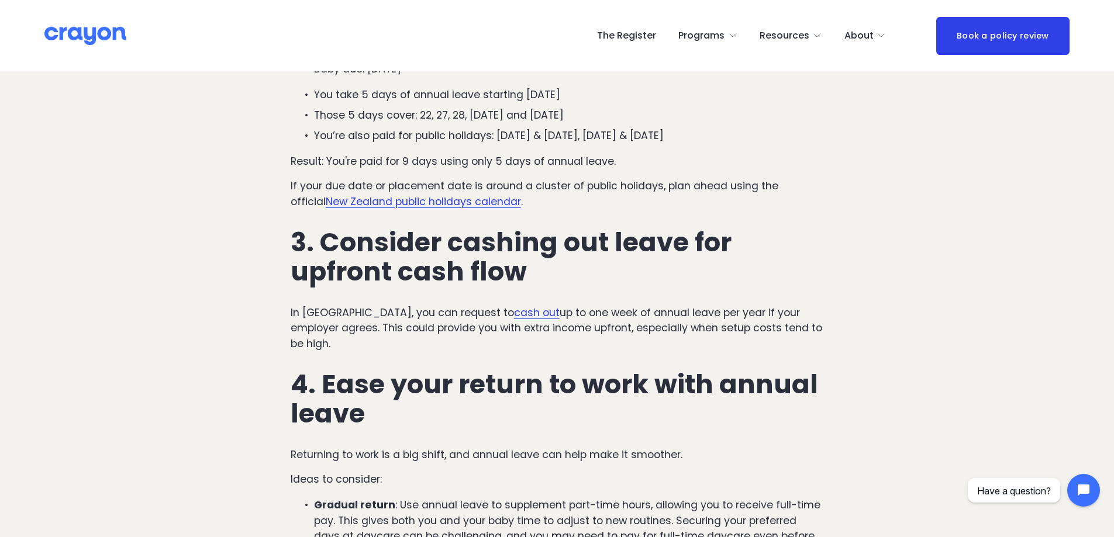
scroll to position [1287, 0]
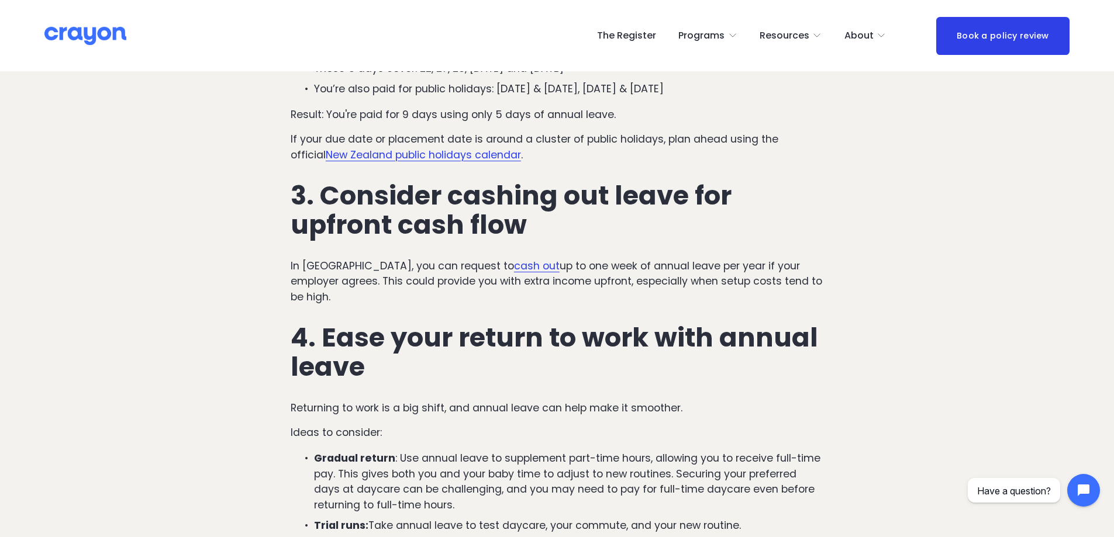
click at [497, 335] on h2 "4. Ease your return to work with annual leave" at bounding box center [557, 352] width 533 height 58
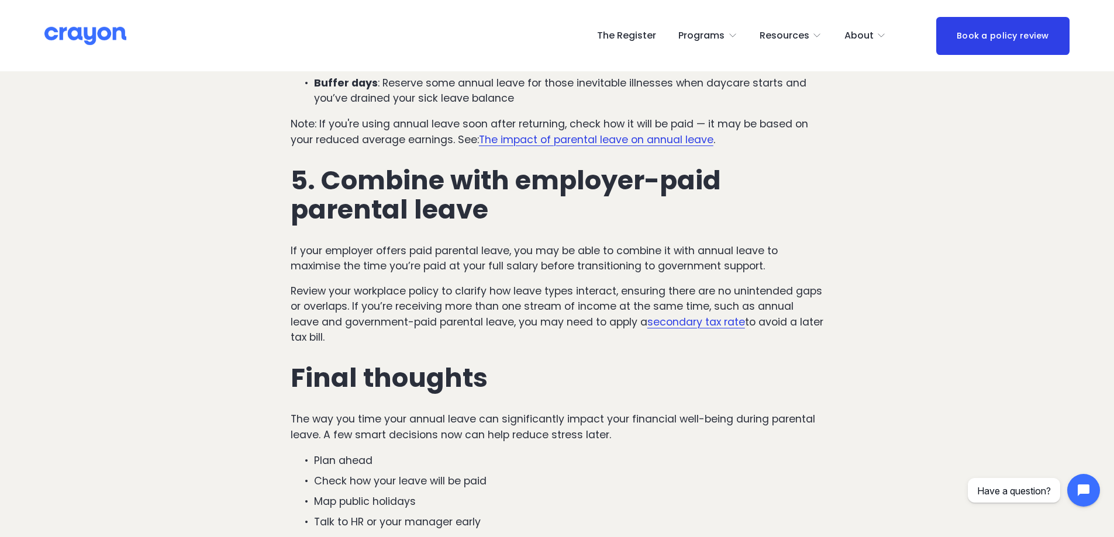
scroll to position [1754, 0]
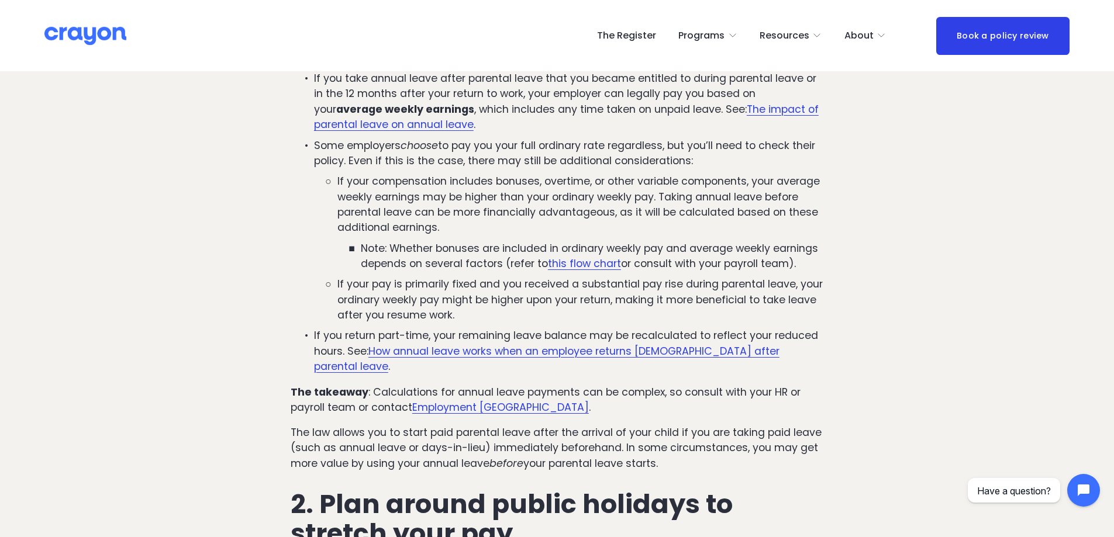
scroll to position [409, 0]
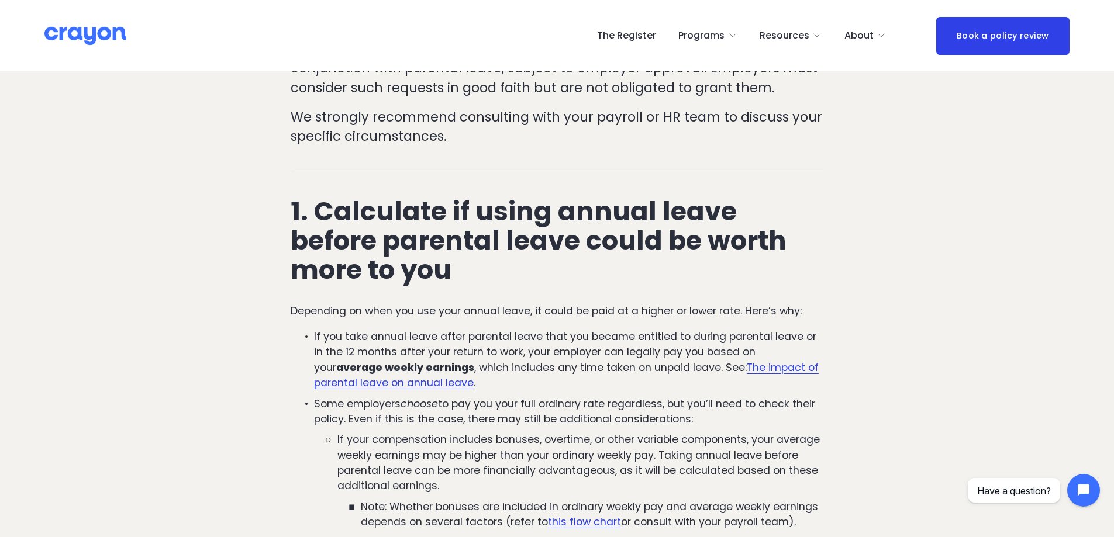
click at [473, 279] on h2 "1. Calculate if using annual leave before parental leave could be worth more to…" at bounding box center [557, 241] width 533 height 88
click at [515, 393] on ul "If you take annual leave after parental leave that you became entitled to durin…" at bounding box center [557, 481] width 533 height 304
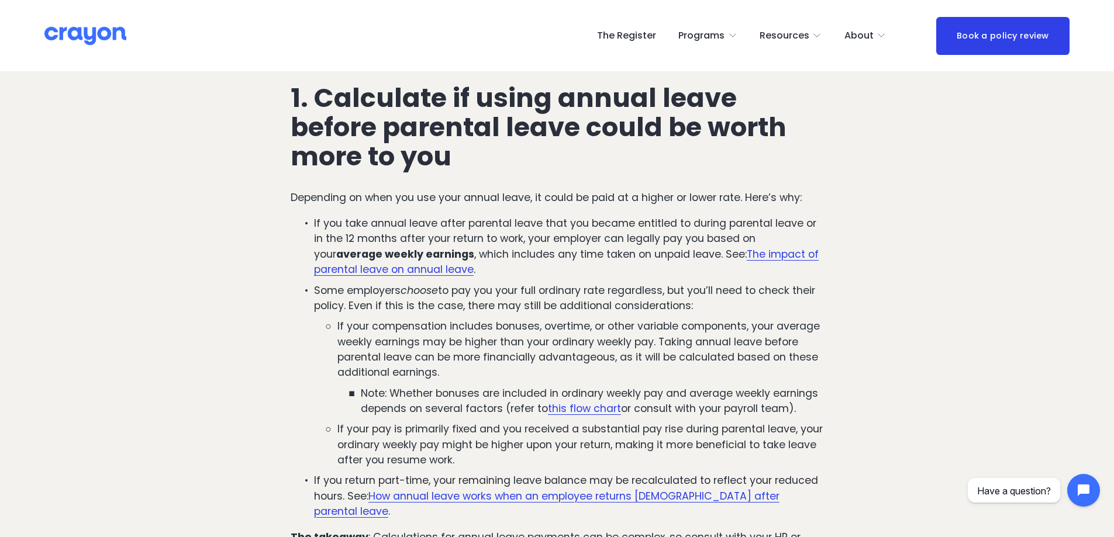
scroll to position [526, 0]
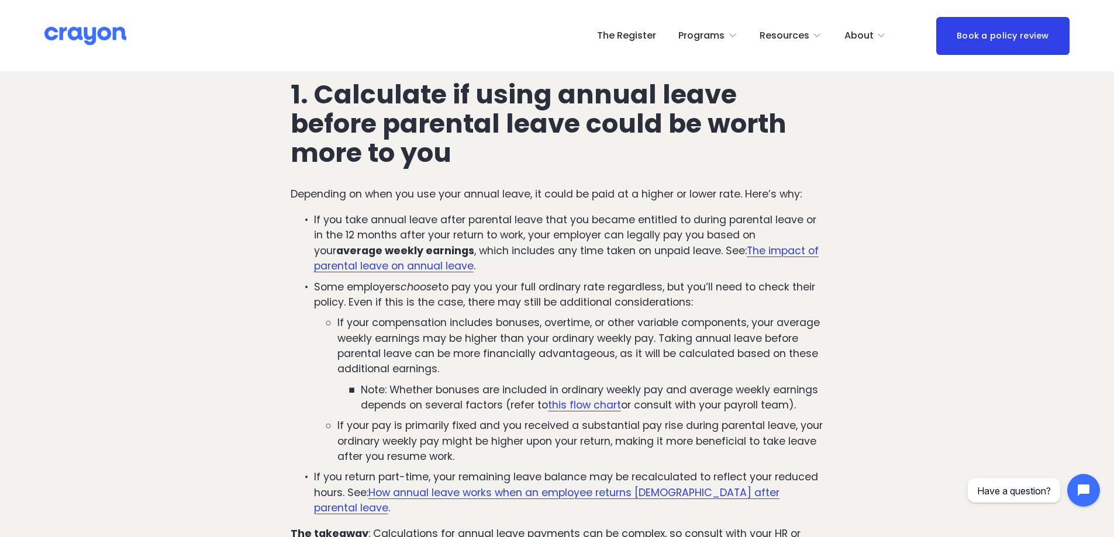
click at [547, 160] on h2 "1. Calculate if using annual leave before parental leave could be worth more to…" at bounding box center [557, 124] width 533 height 88
click at [518, 291] on p "Some employers choose to pay you your full ordinary rate regardless, but you’ll…" at bounding box center [568, 295] width 509 height 31
drag, startPoint x: 666, startPoint y: 328, endPoint x: 550, endPoint y: 312, distance: 116.9
click at [665, 328] on p "If your compensation includes bonuses, overtime, or other variable components, …" at bounding box center [580, 346] width 486 height 62
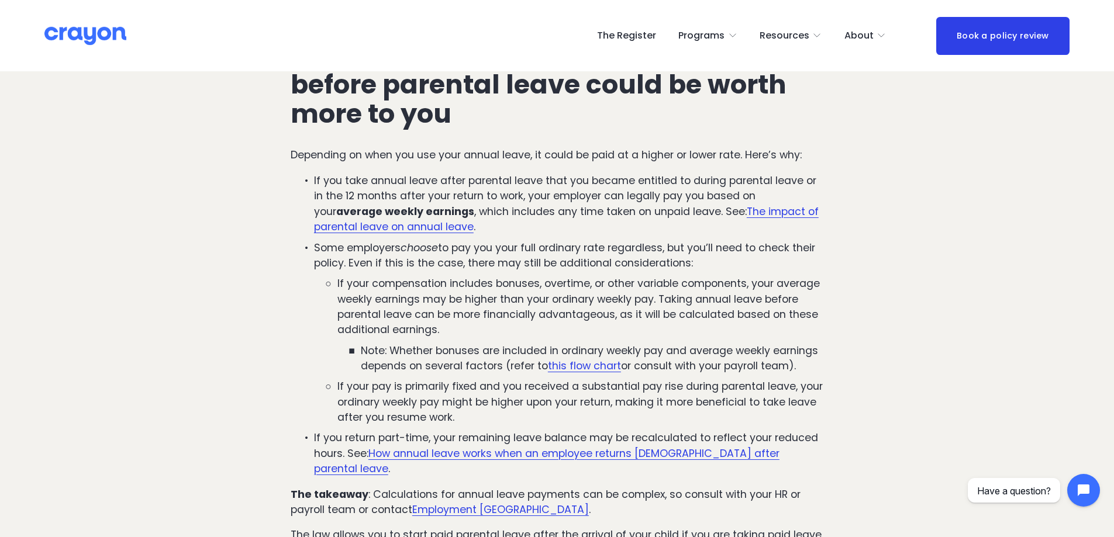
scroll to position [585, 0]
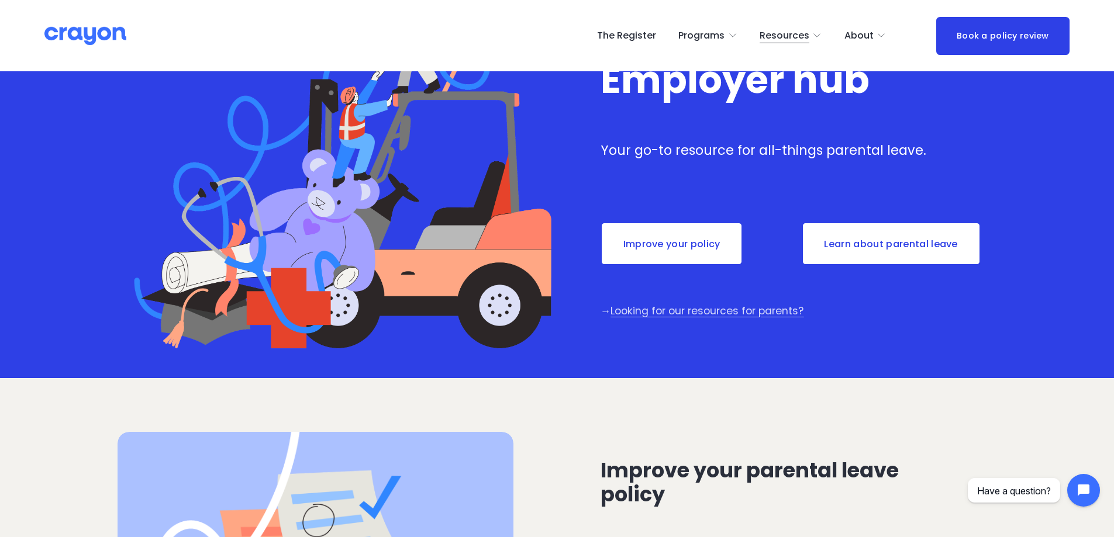
scroll to position [175, 0]
